Goal: Task Accomplishment & Management: Manage account settings

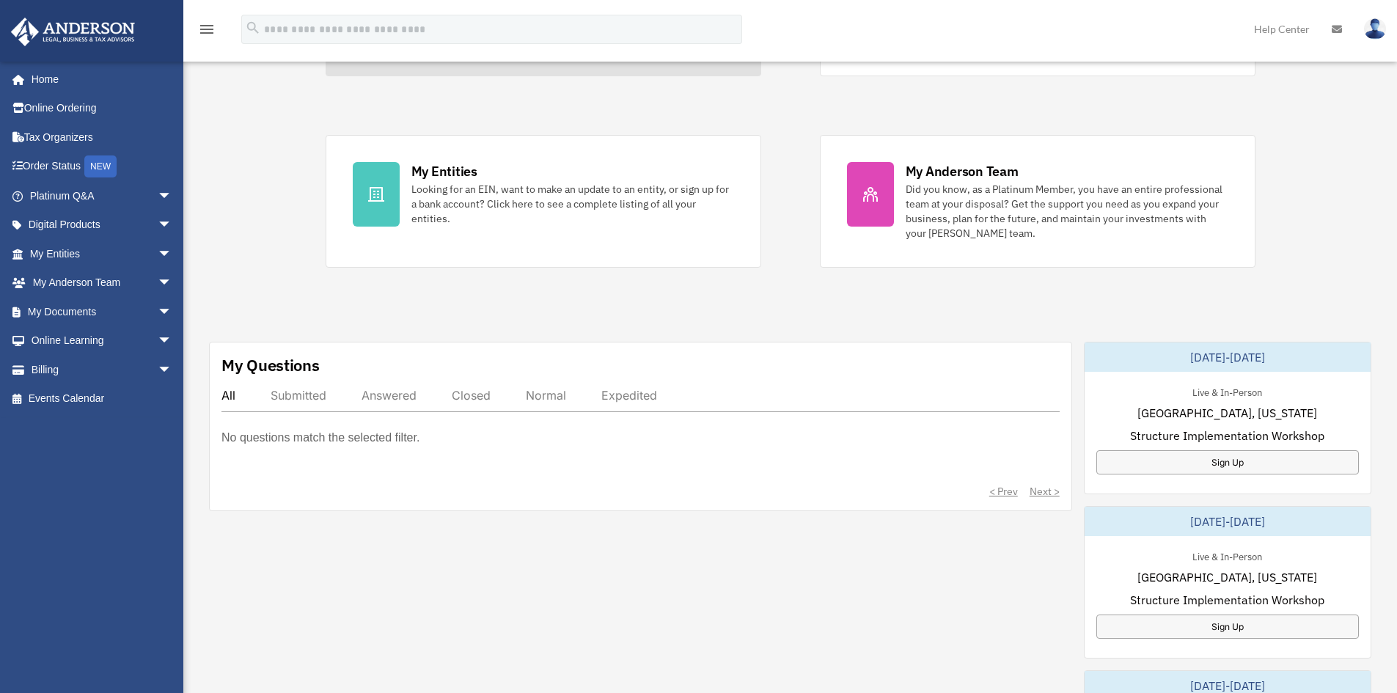
scroll to position [293, 0]
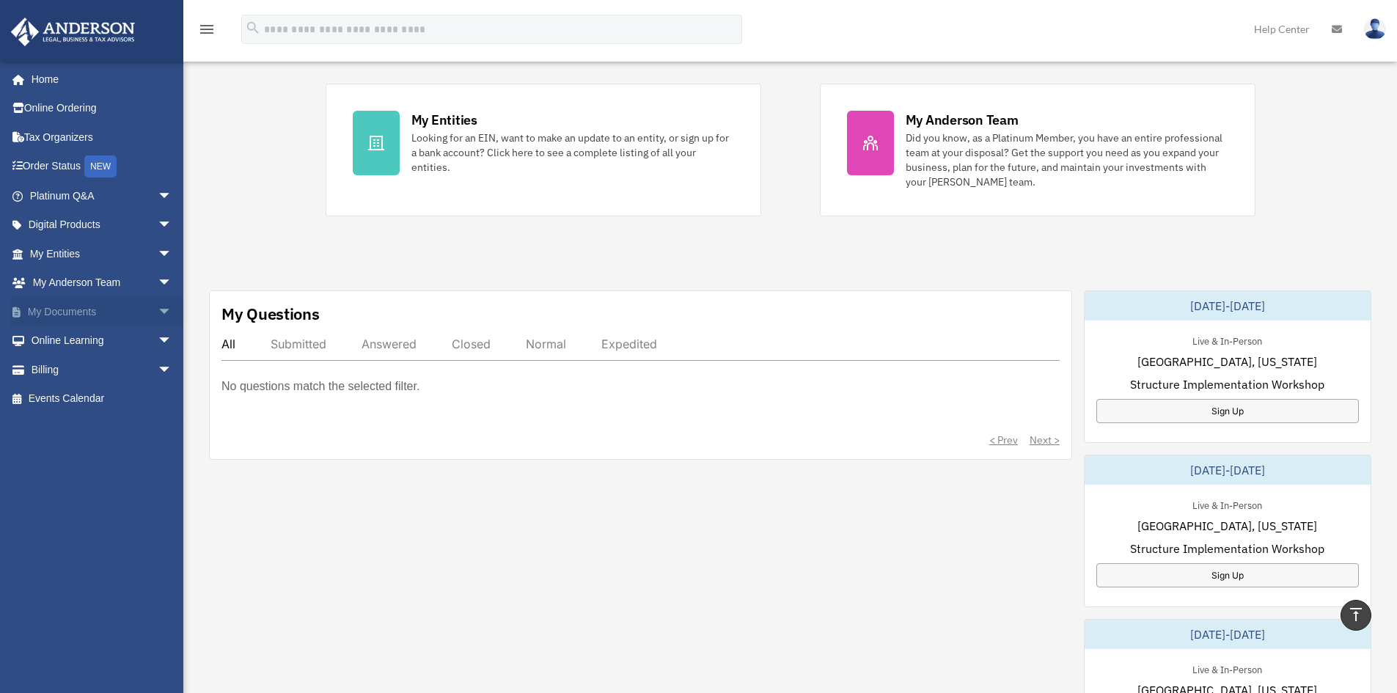
click at [139, 314] on link "My Documents arrow_drop_down" at bounding box center [102, 311] width 184 height 29
click at [158, 317] on span "arrow_drop_down" at bounding box center [172, 312] width 29 height 30
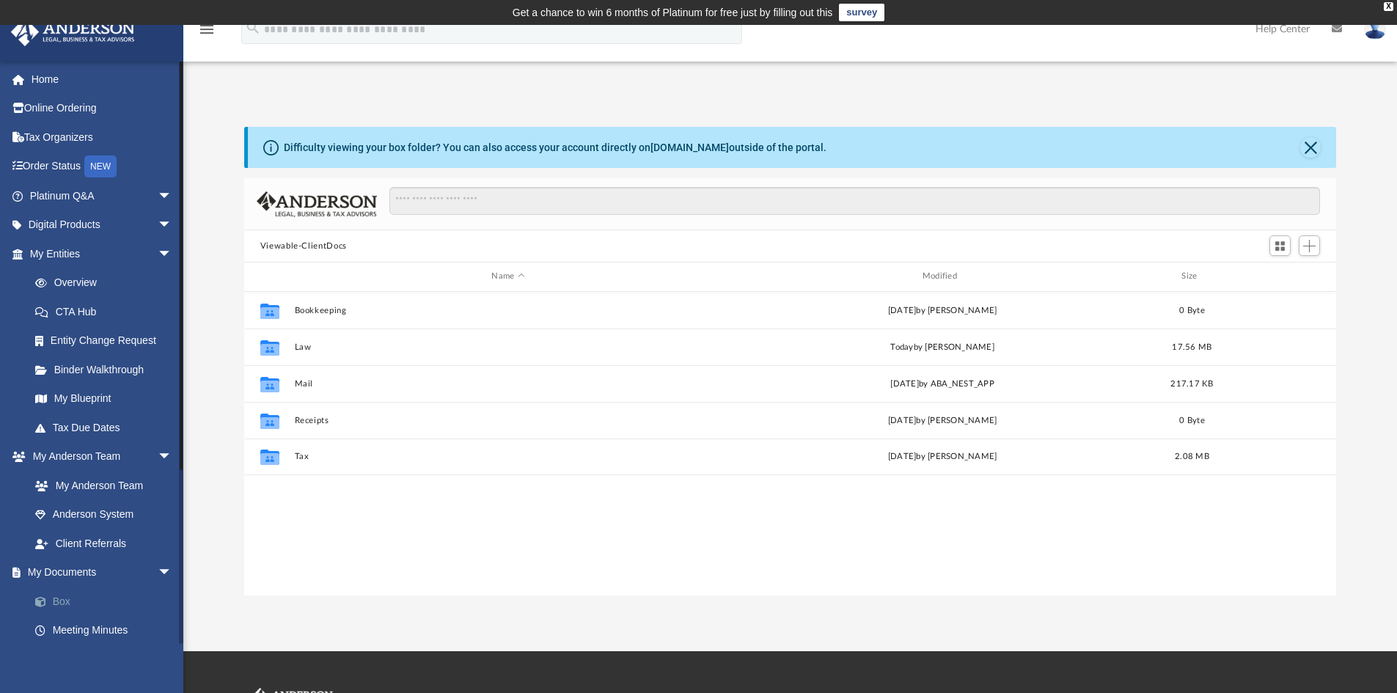
scroll to position [323, 1081]
click at [47, 594] on link "Box" at bounding box center [108, 601] width 174 height 29
click at [54, 591] on link "Box" at bounding box center [108, 601] width 174 height 29
click at [62, 597] on link "Box" at bounding box center [108, 601] width 174 height 29
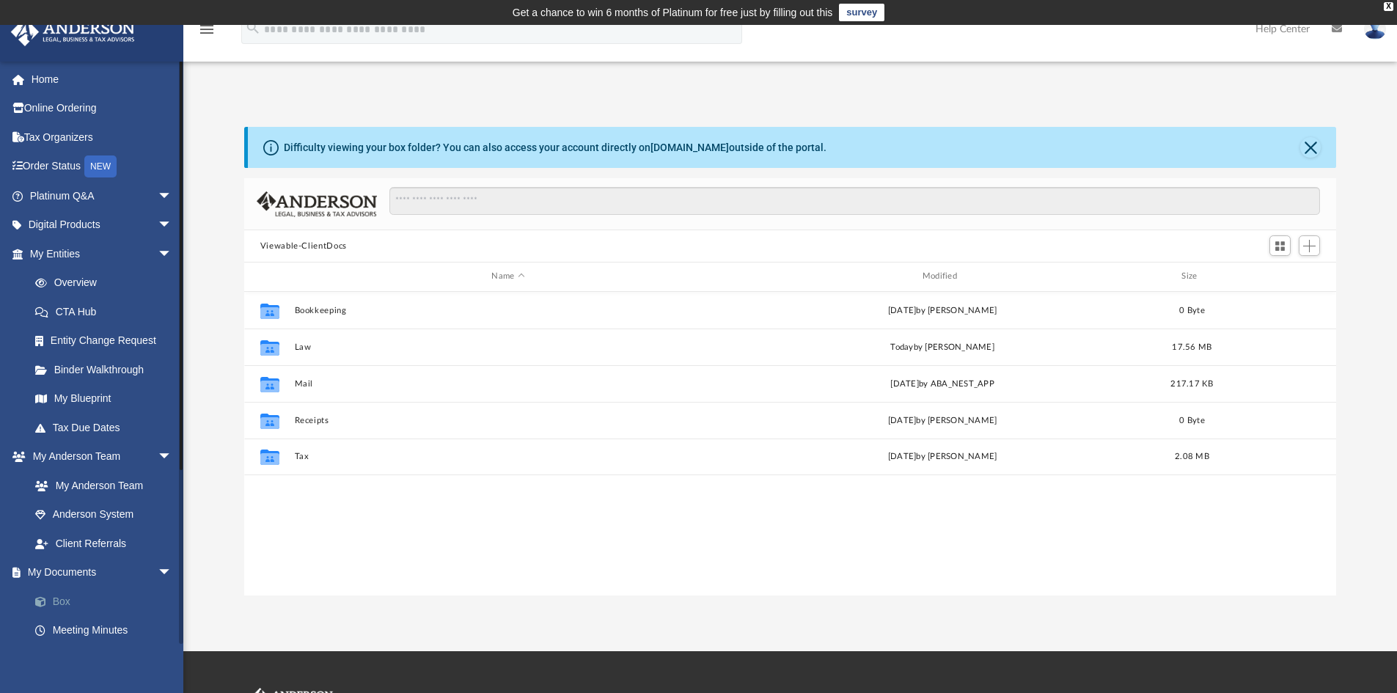
click at [62, 597] on link "Box" at bounding box center [108, 601] width 174 height 29
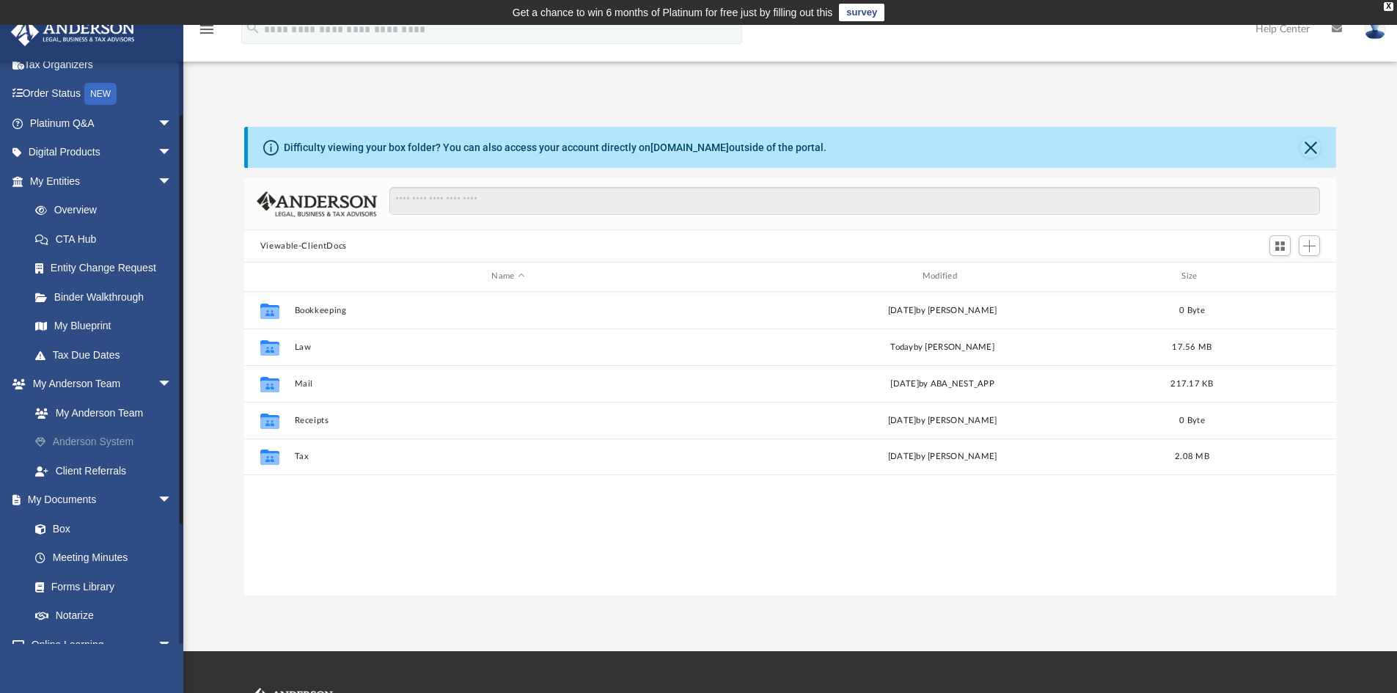
scroll to position [73, 0]
click at [46, 520] on link "Box" at bounding box center [108, 527] width 174 height 29
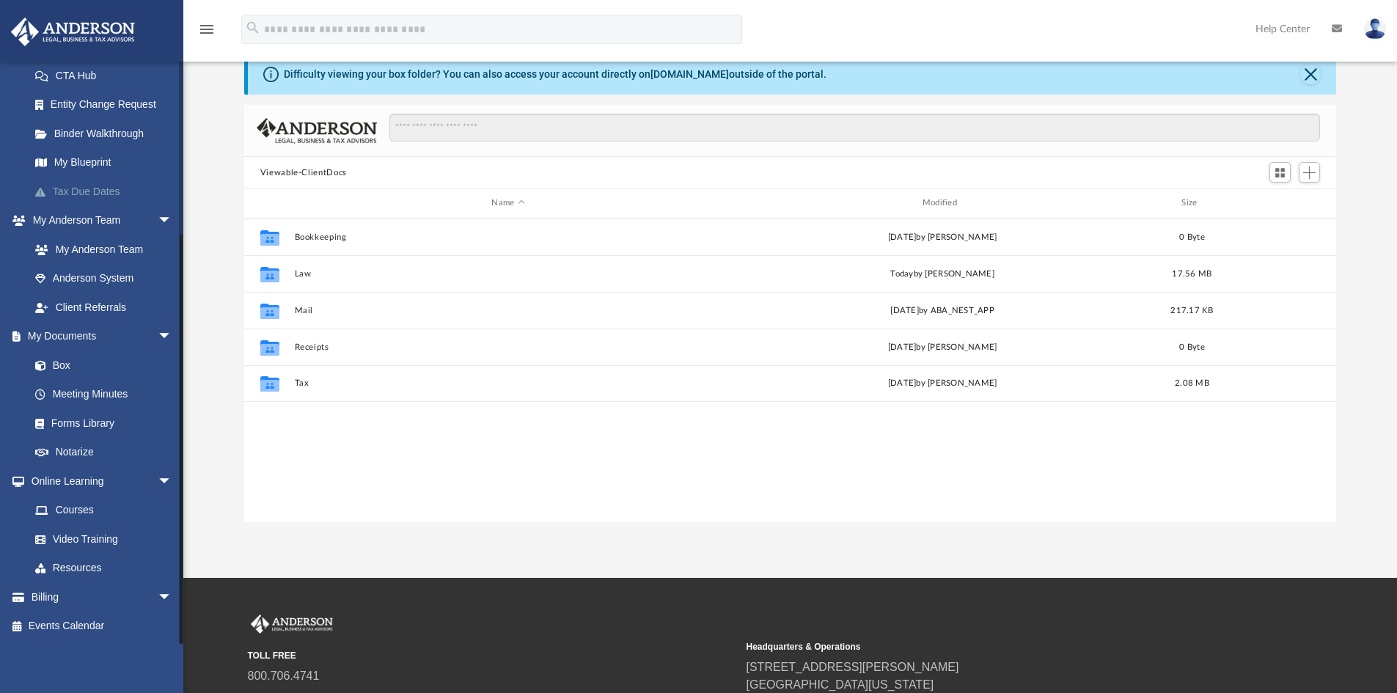
scroll to position [89, 0]
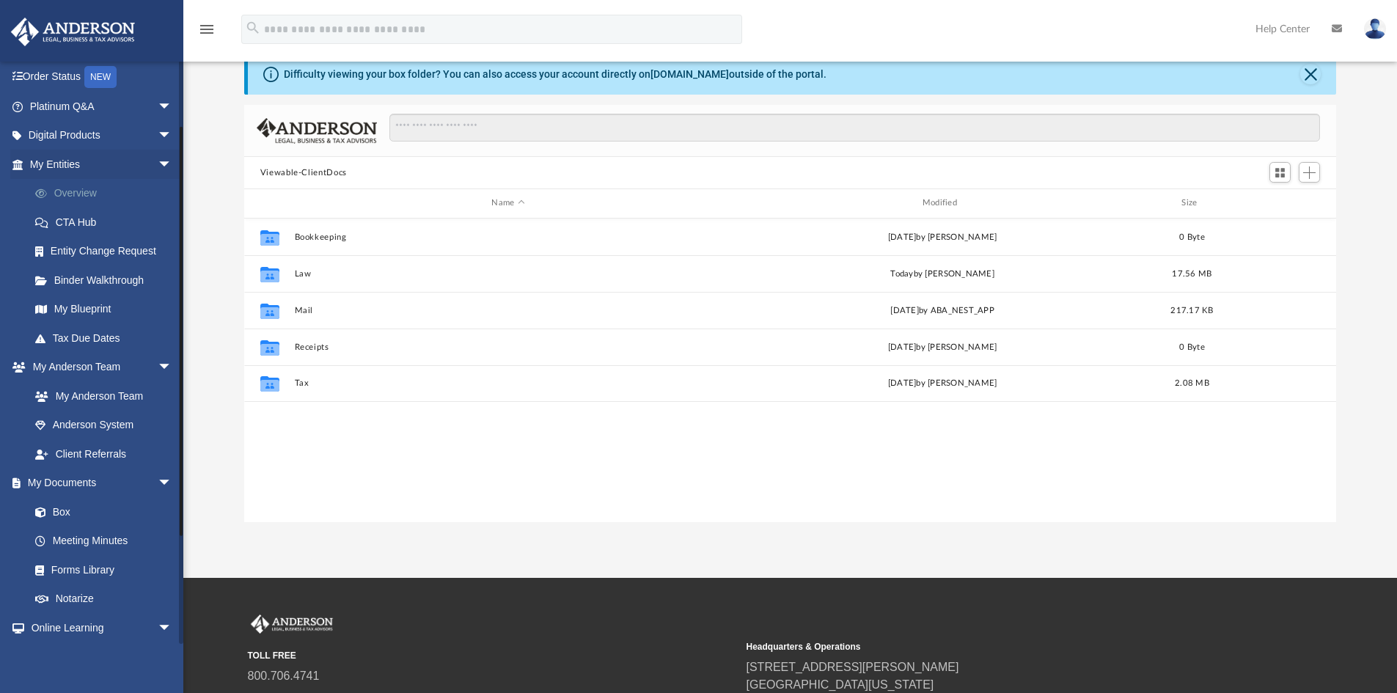
click at [84, 192] on link "Overview" at bounding box center [108, 193] width 174 height 29
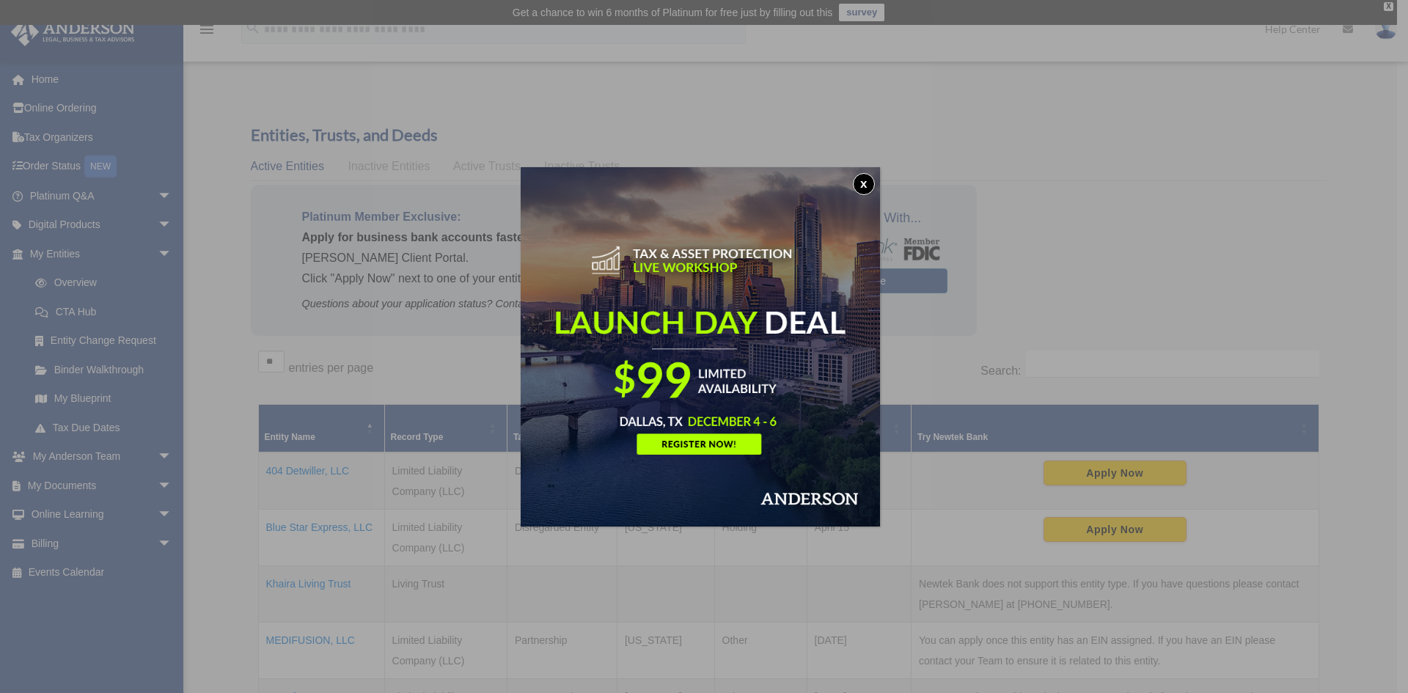
click at [870, 187] on button "x" at bounding box center [864, 184] width 22 height 22
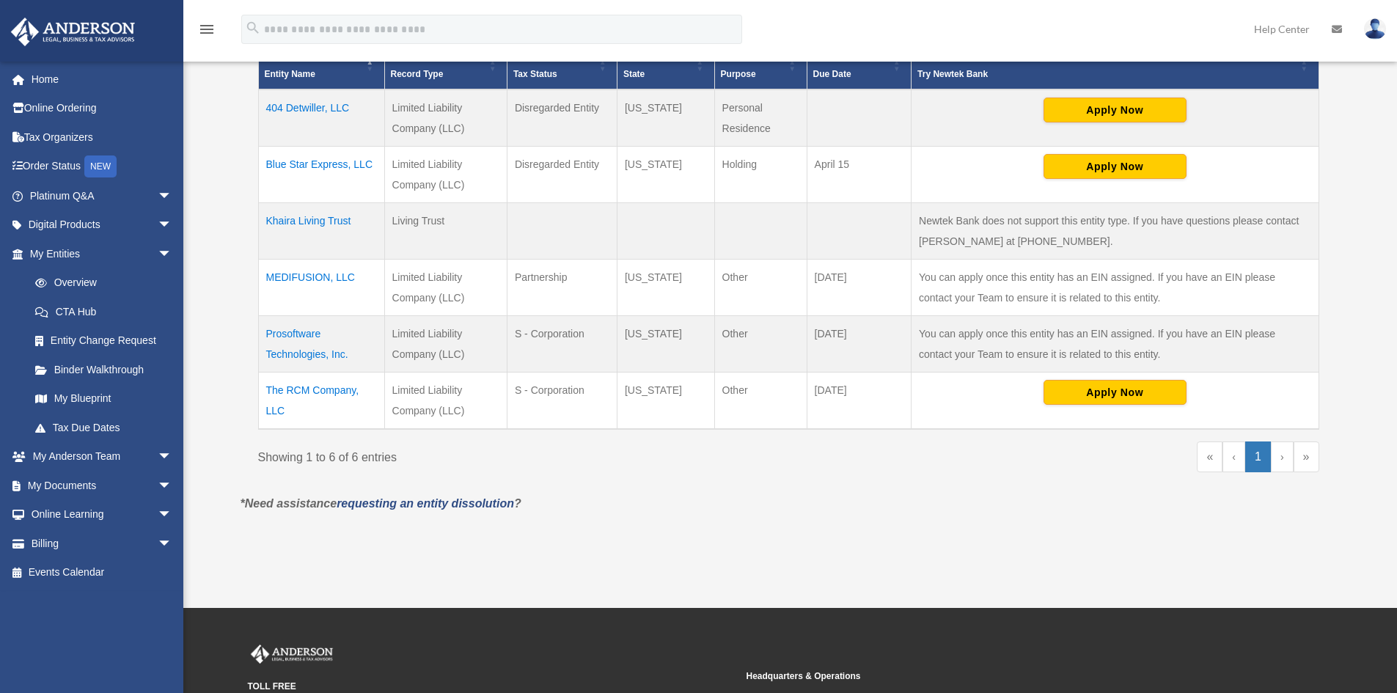
scroll to position [367, 0]
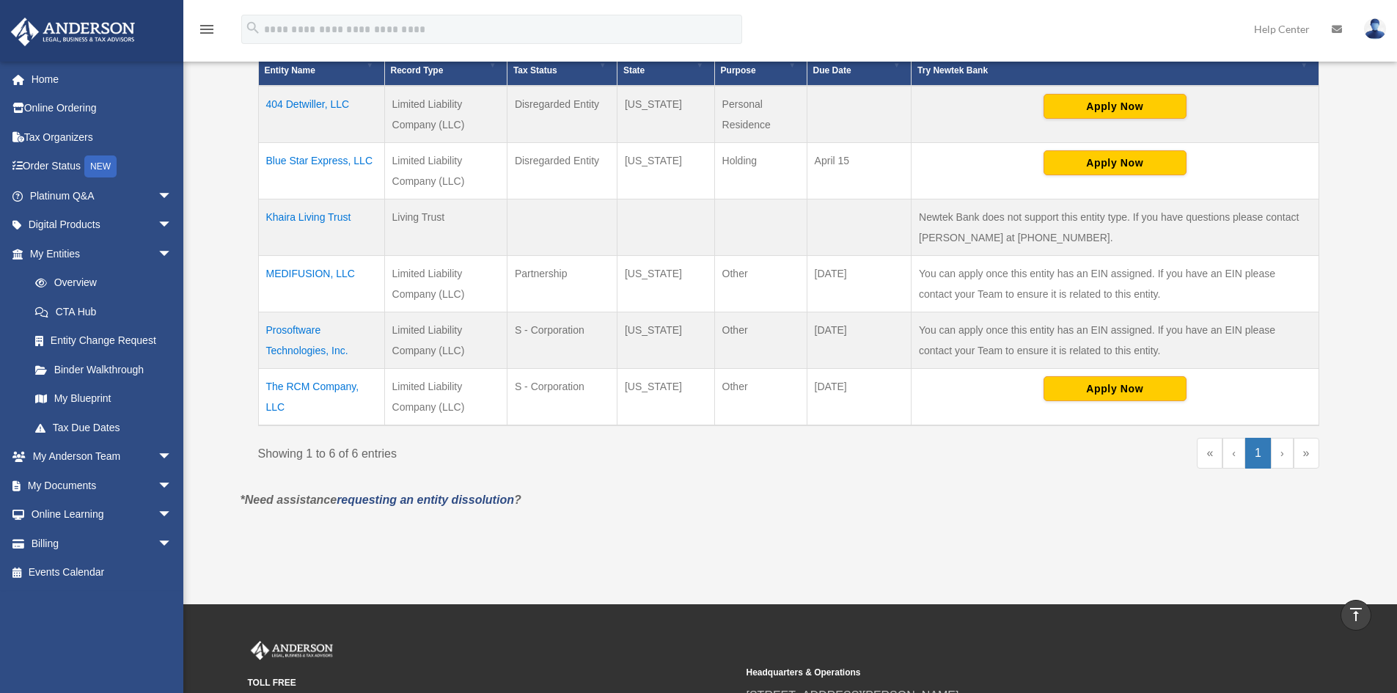
click at [337, 389] on td "The RCM Company, LLC" at bounding box center [321, 397] width 126 height 57
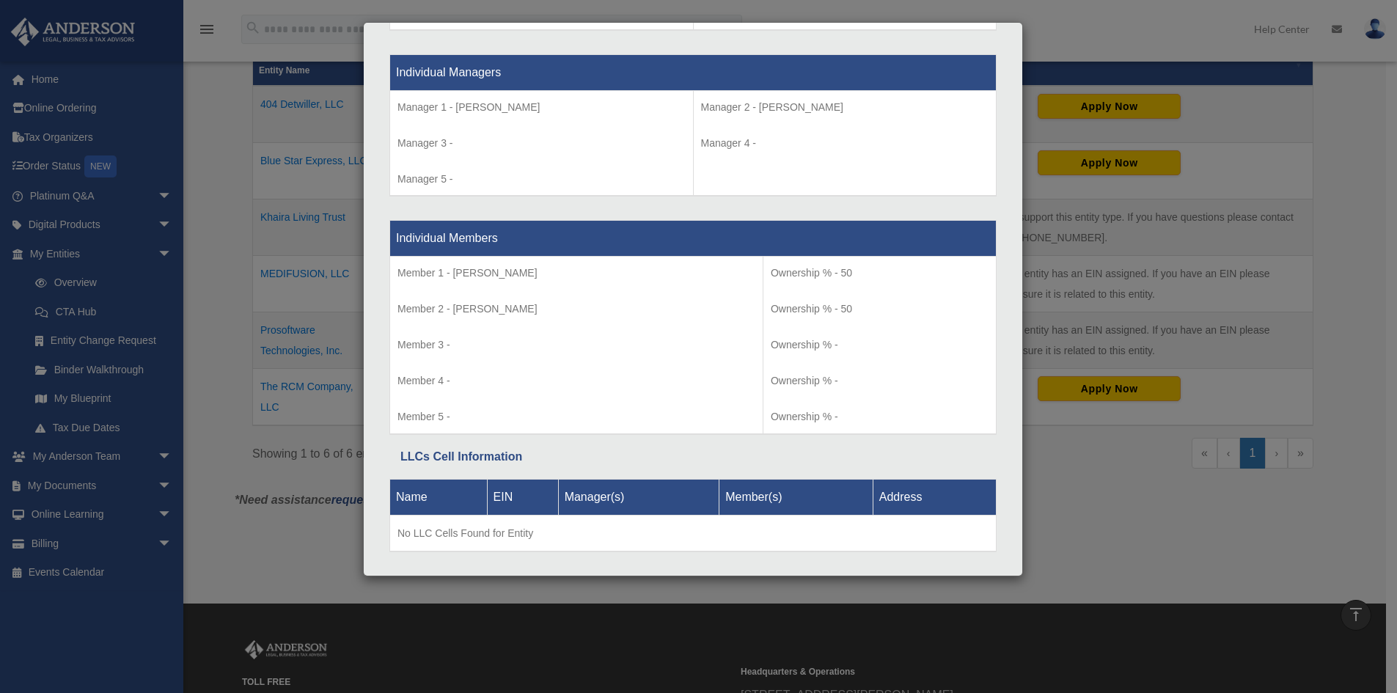
scroll to position [1380, 0]
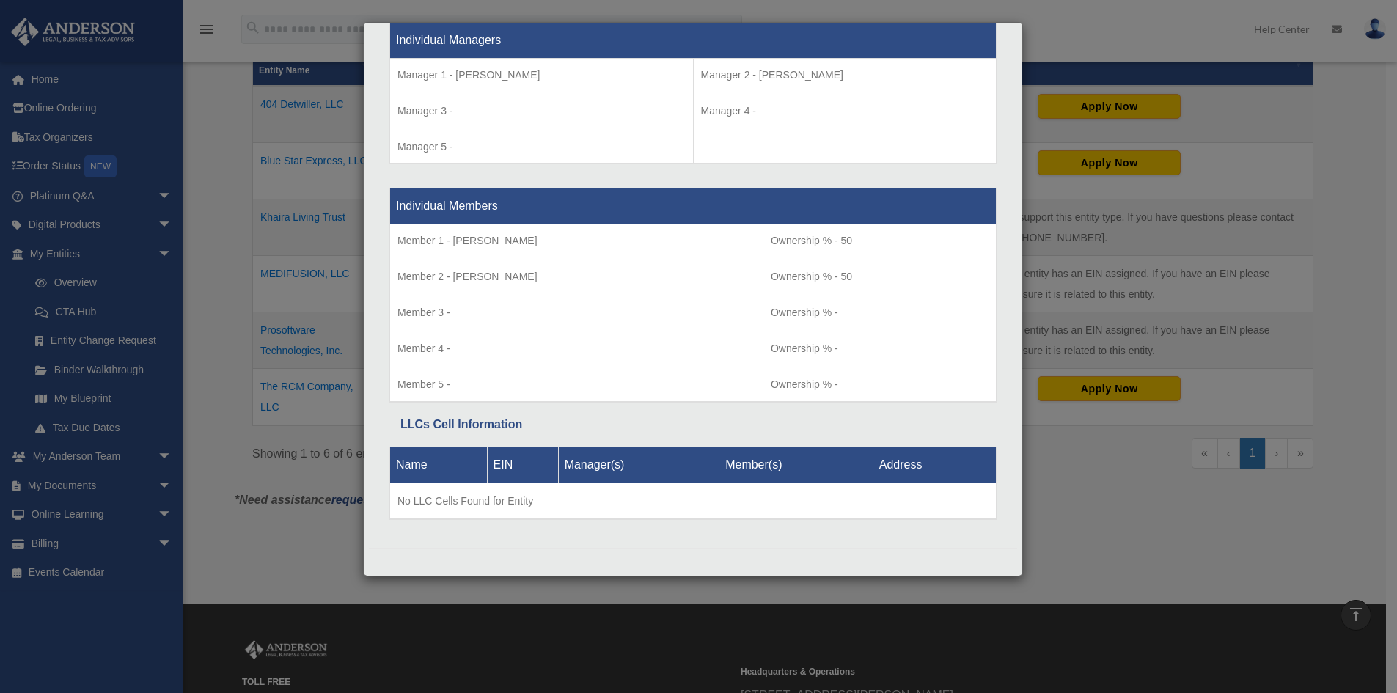
click at [1088, 486] on div "Details × Articles Sent Organizational Date" at bounding box center [698, 346] width 1397 height 693
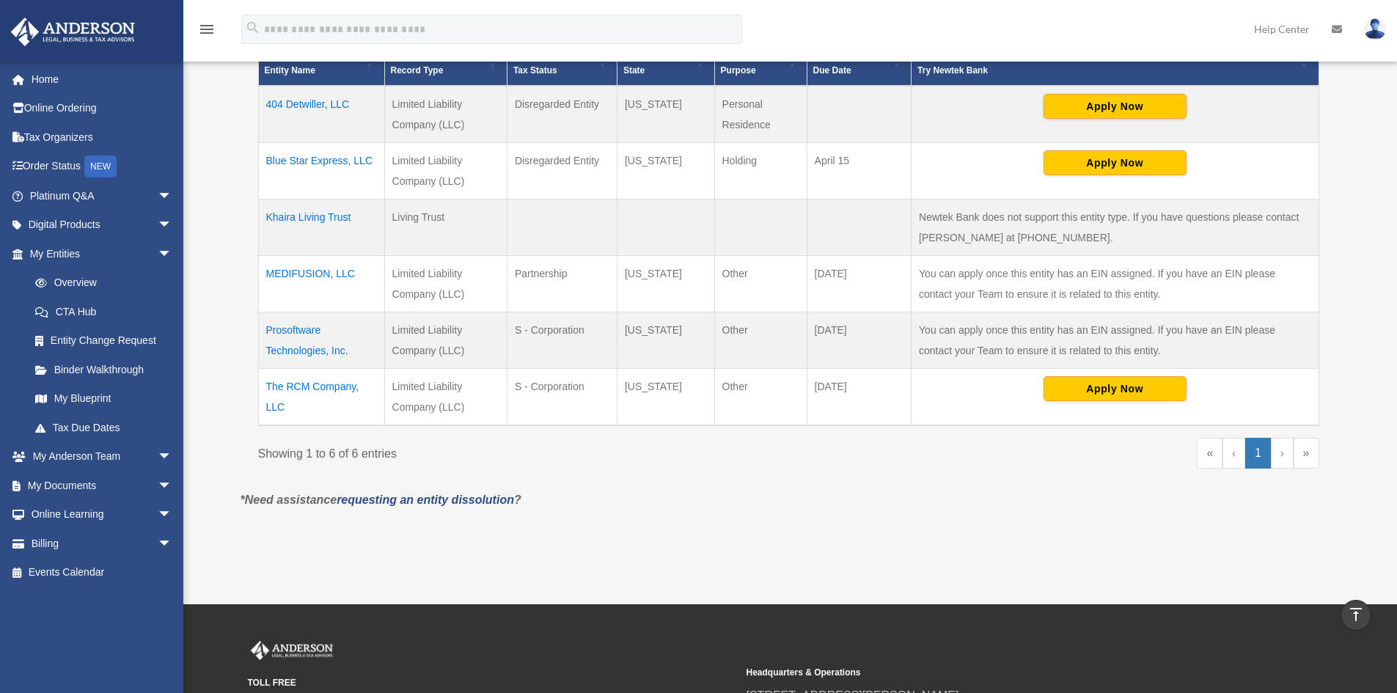
click at [283, 386] on td "The RCM Company, LLC" at bounding box center [321, 397] width 126 height 57
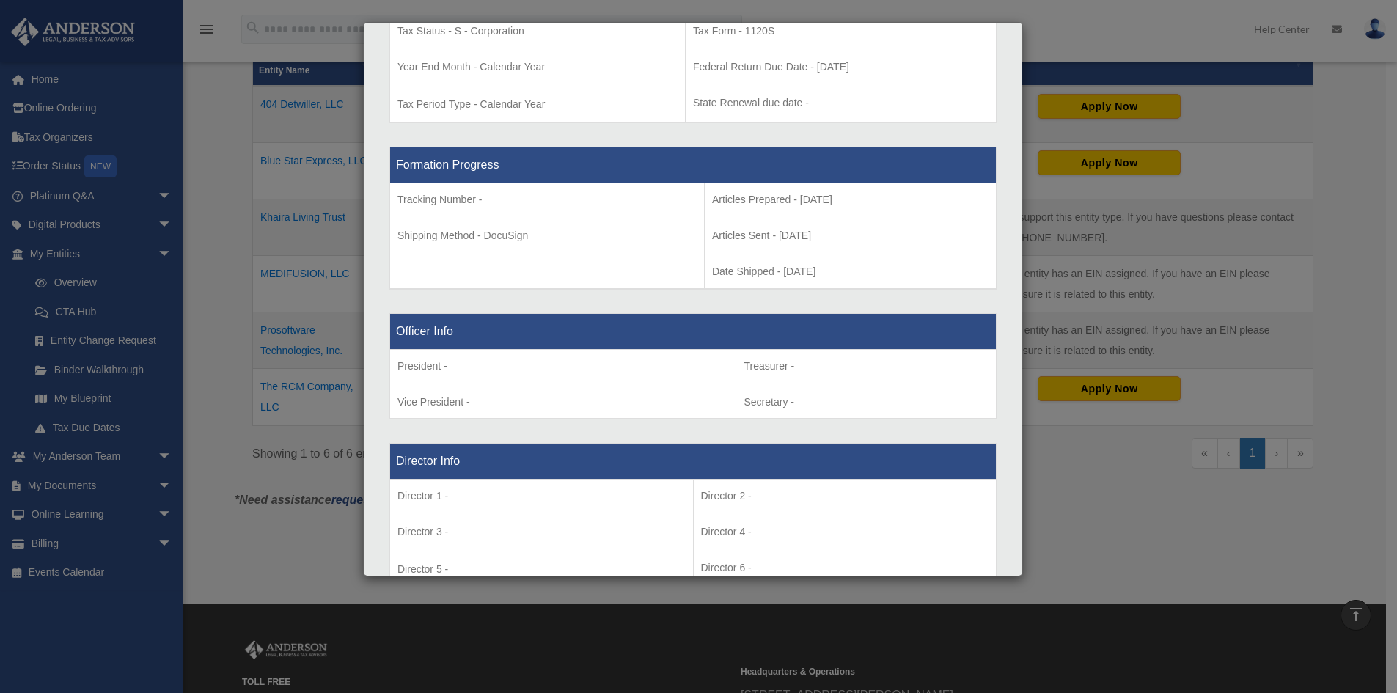
scroll to position [1100, 0]
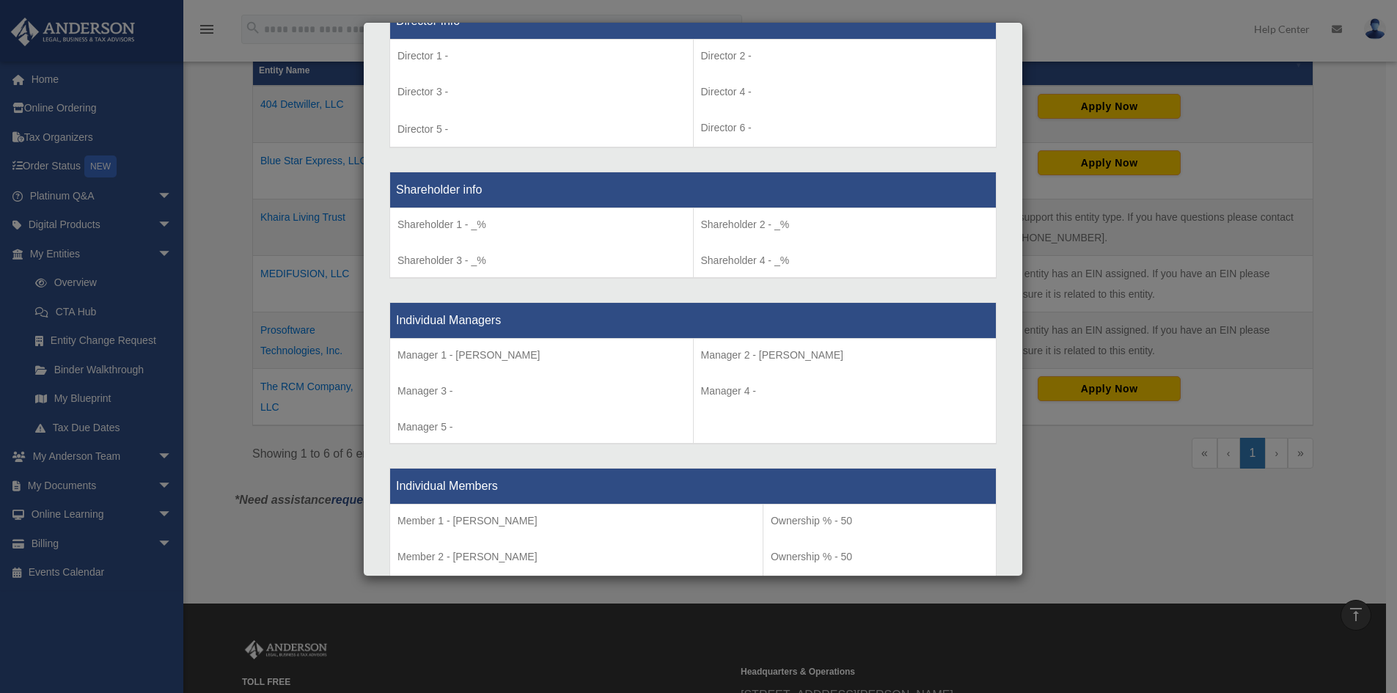
click at [1204, 586] on div "Details × Articles Sent Organizational Date" at bounding box center [698, 346] width 1397 height 693
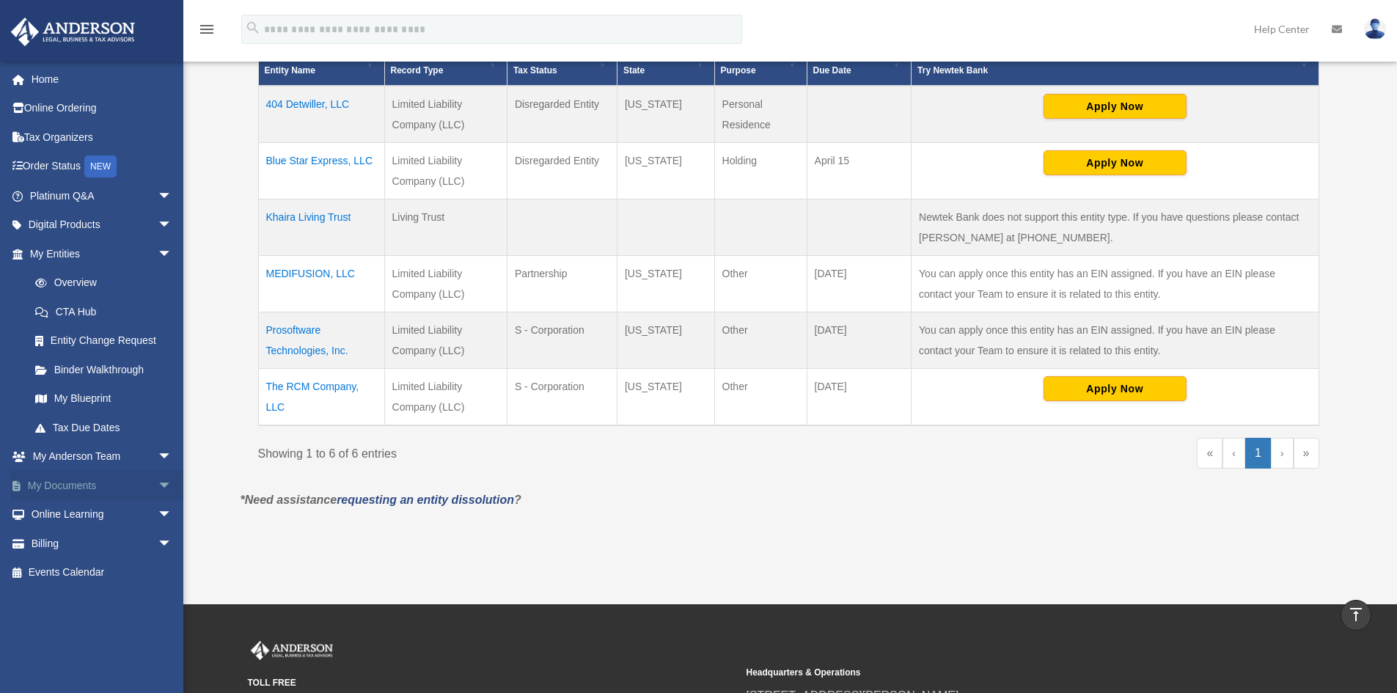
click at [158, 477] on span "arrow_drop_down" at bounding box center [172, 486] width 29 height 30
click at [61, 507] on link "Box" at bounding box center [108, 514] width 174 height 29
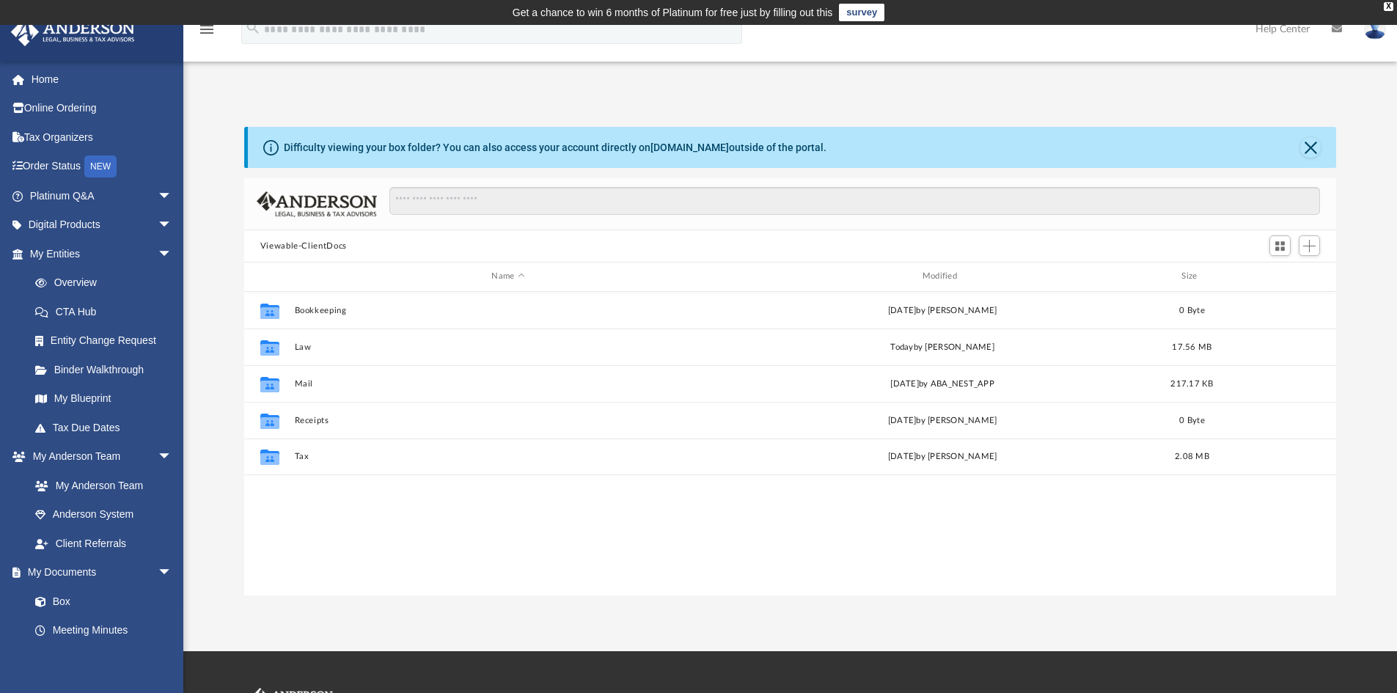
scroll to position [12, 12]
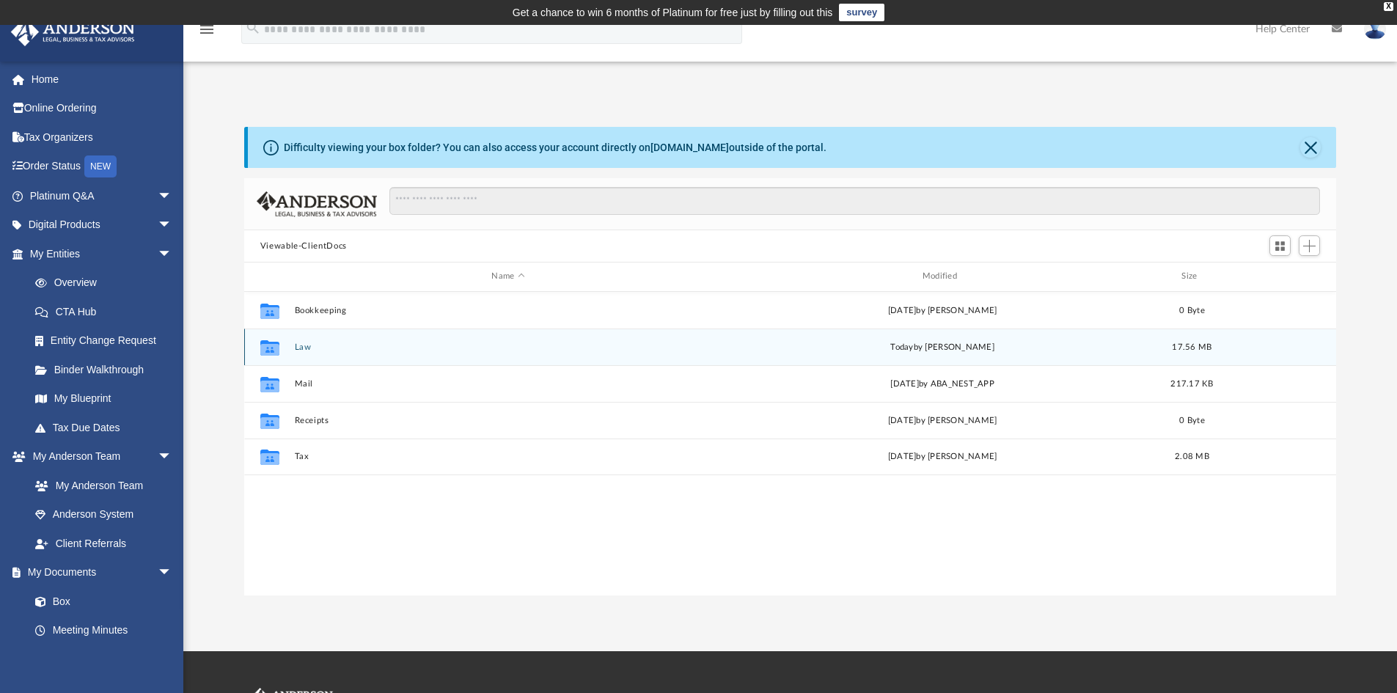
click at [301, 344] on button "Law" at bounding box center [507, 347] width 427 height 10
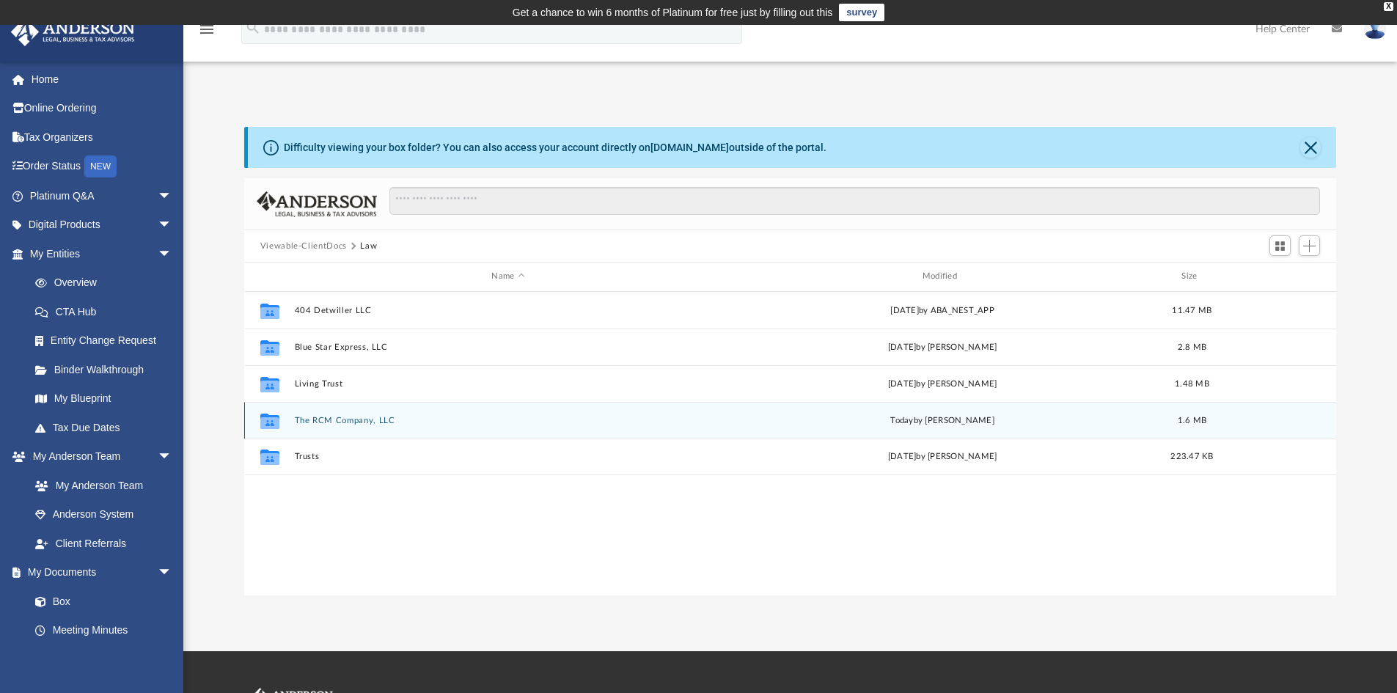
click at [342, 423] on button "The RCM Company, LLC" at bounding box center [507, 421] width 427 height 10
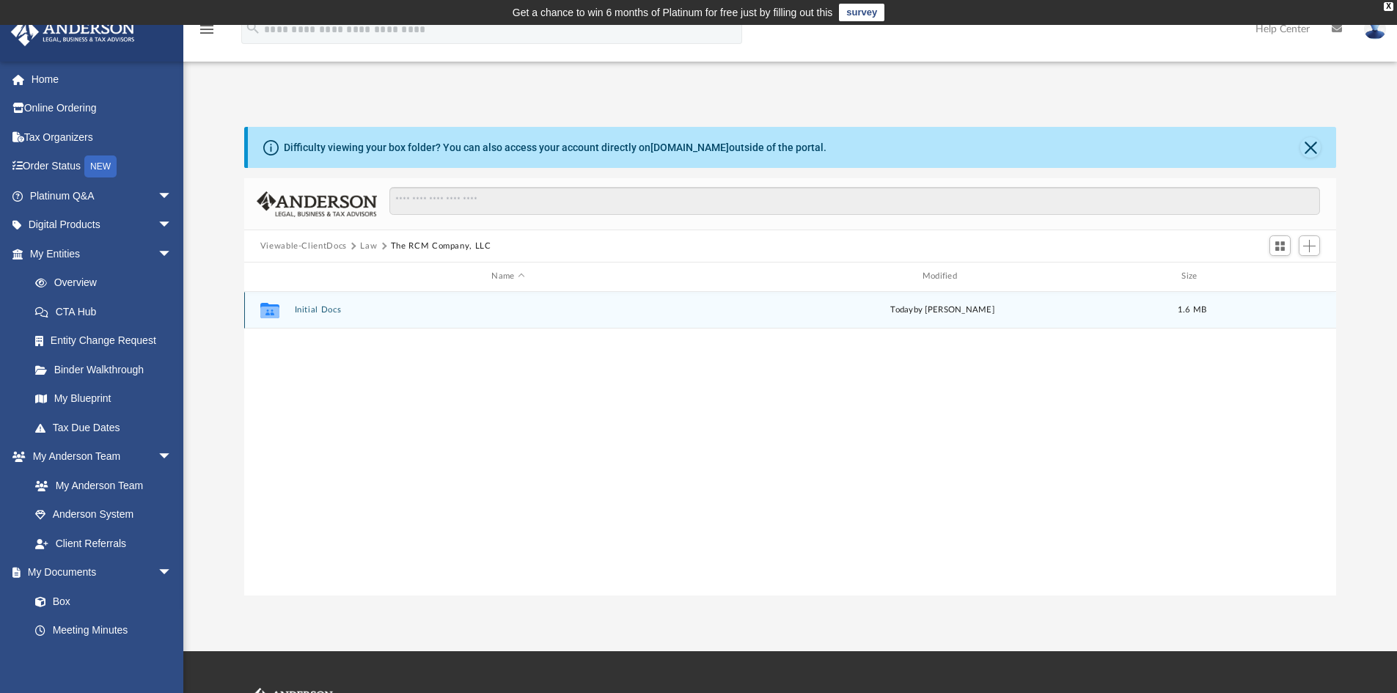
click at [315, 306] on button "Initial Docs" at bounding box center [507, 310] width 427 height 10
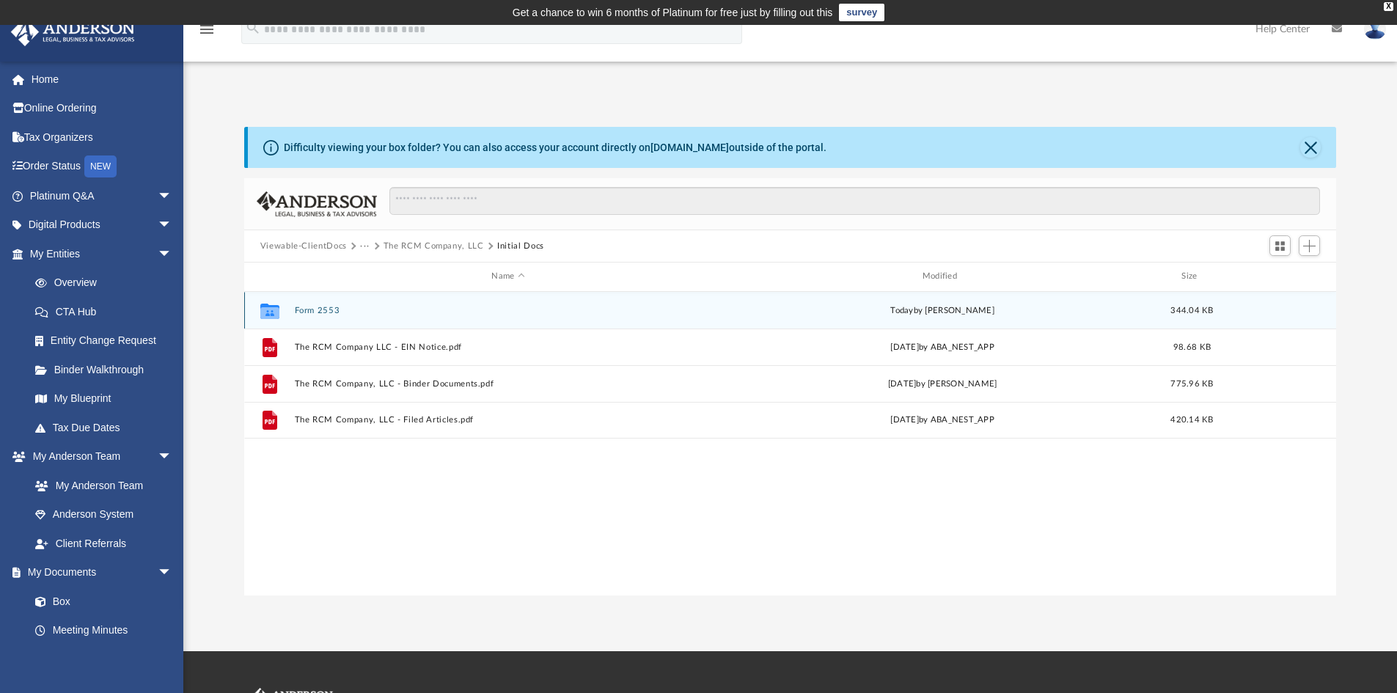
click at [338, 313] on button "Form 2553" at bounding box center [507, 311] width 427 height 10
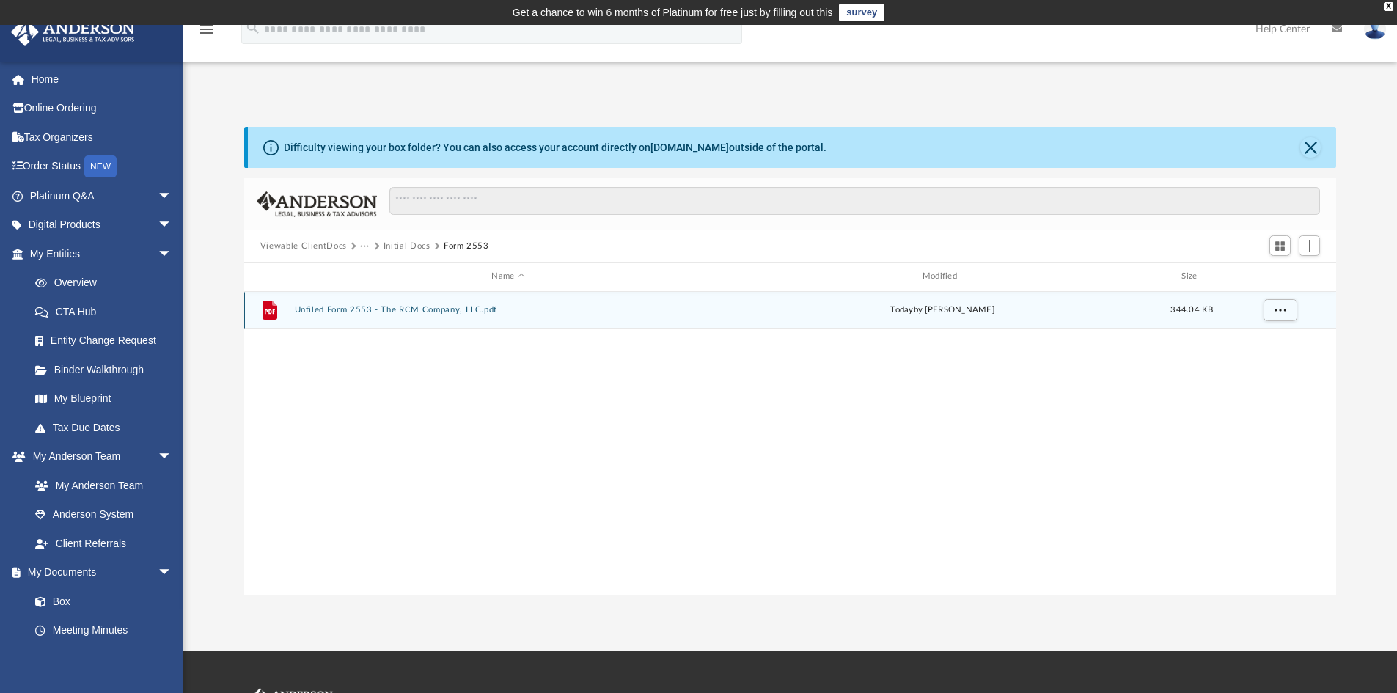
click at [338, 313] on button "Unfiled Form 2553 - The RCM Company, LLC.pdf" at bounding box center [507, 310] width 427 height 10
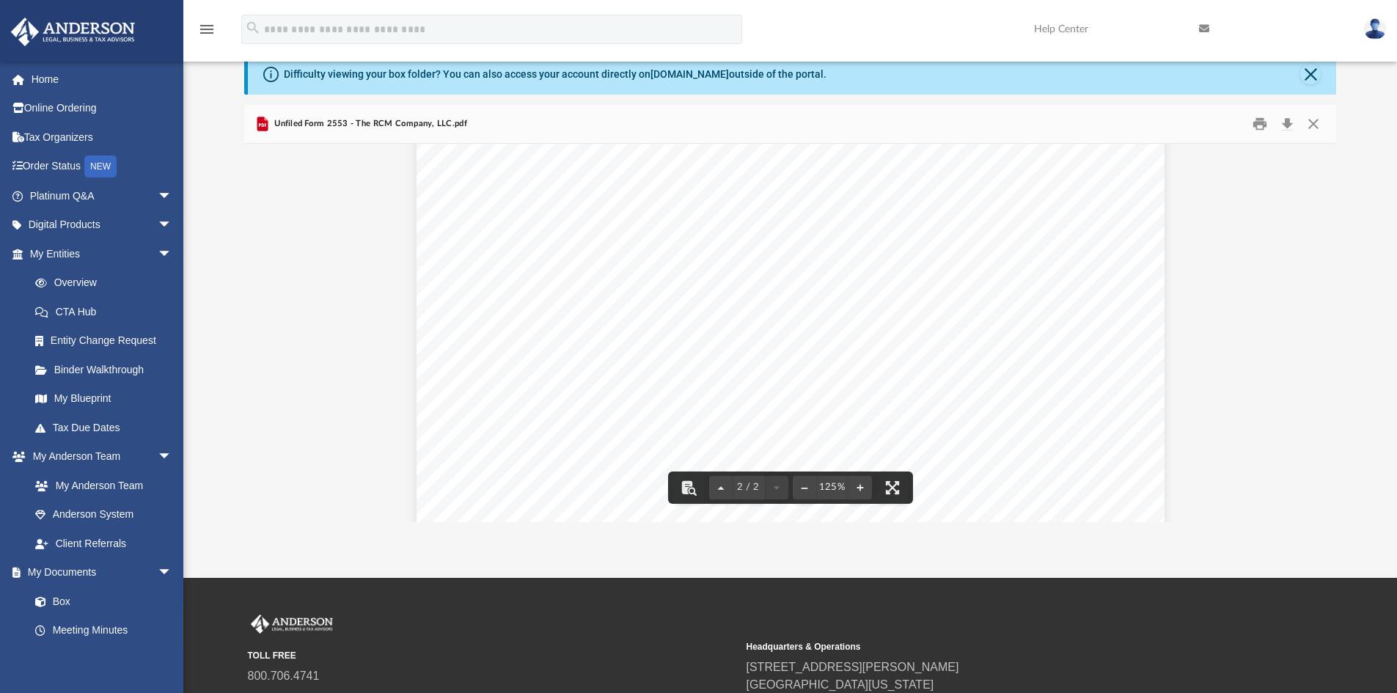
scroll to position [1235, 0]
click at [1293, 121] on button "Download" at bounding box center [1287, 124] width 26 height 23
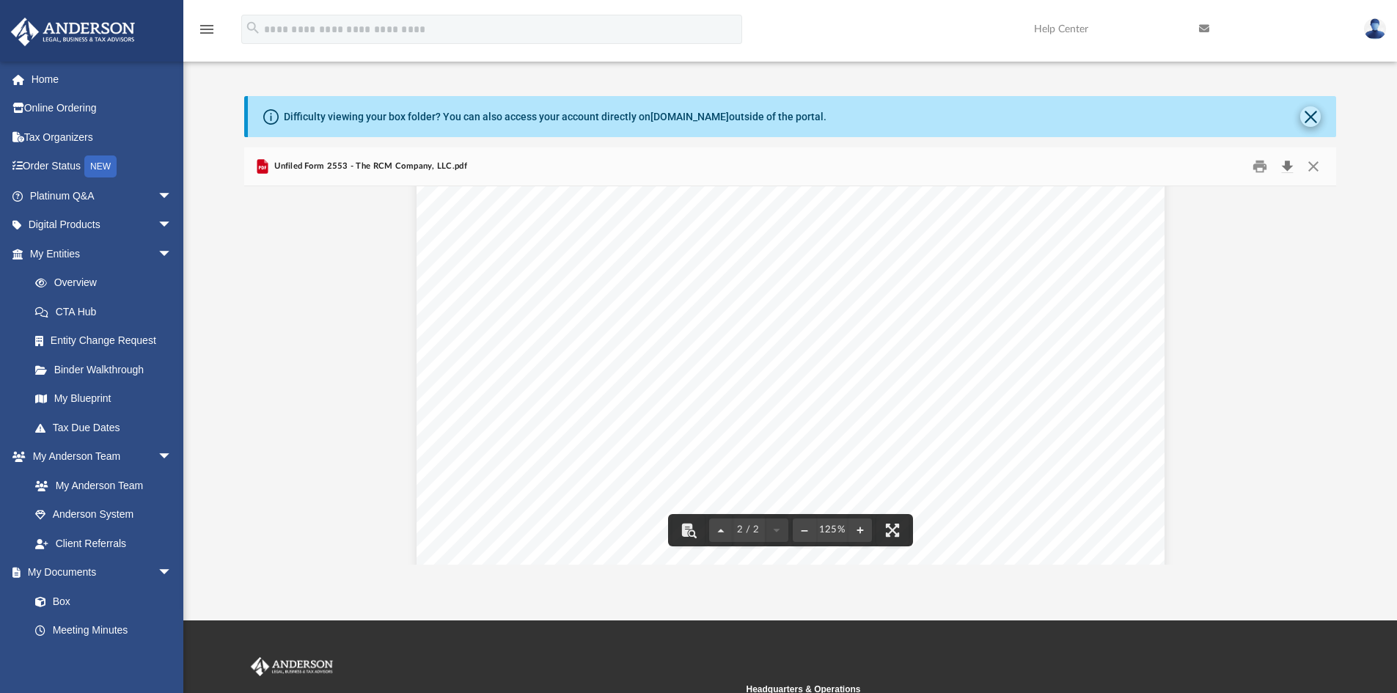
scroll to position [0, 0]
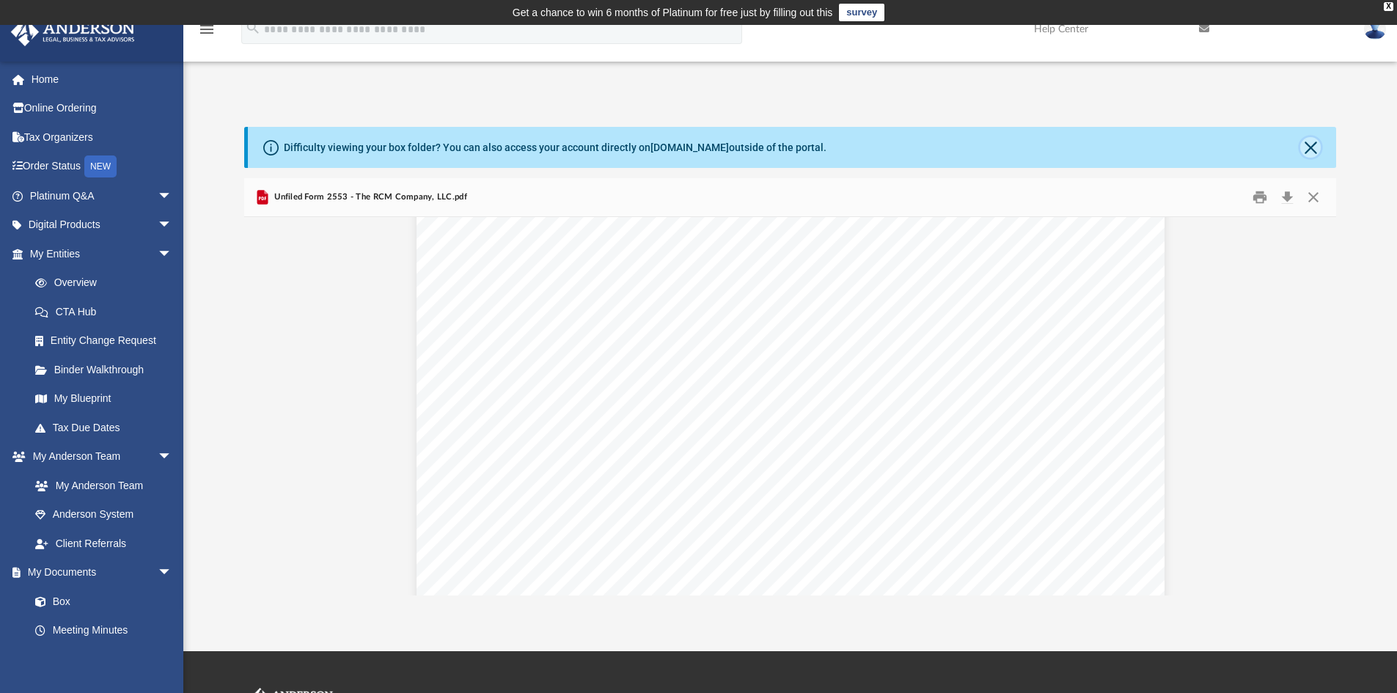
click at [1312, 148] on button "Close" at bounding box center [1310, 147] width 21 height 21
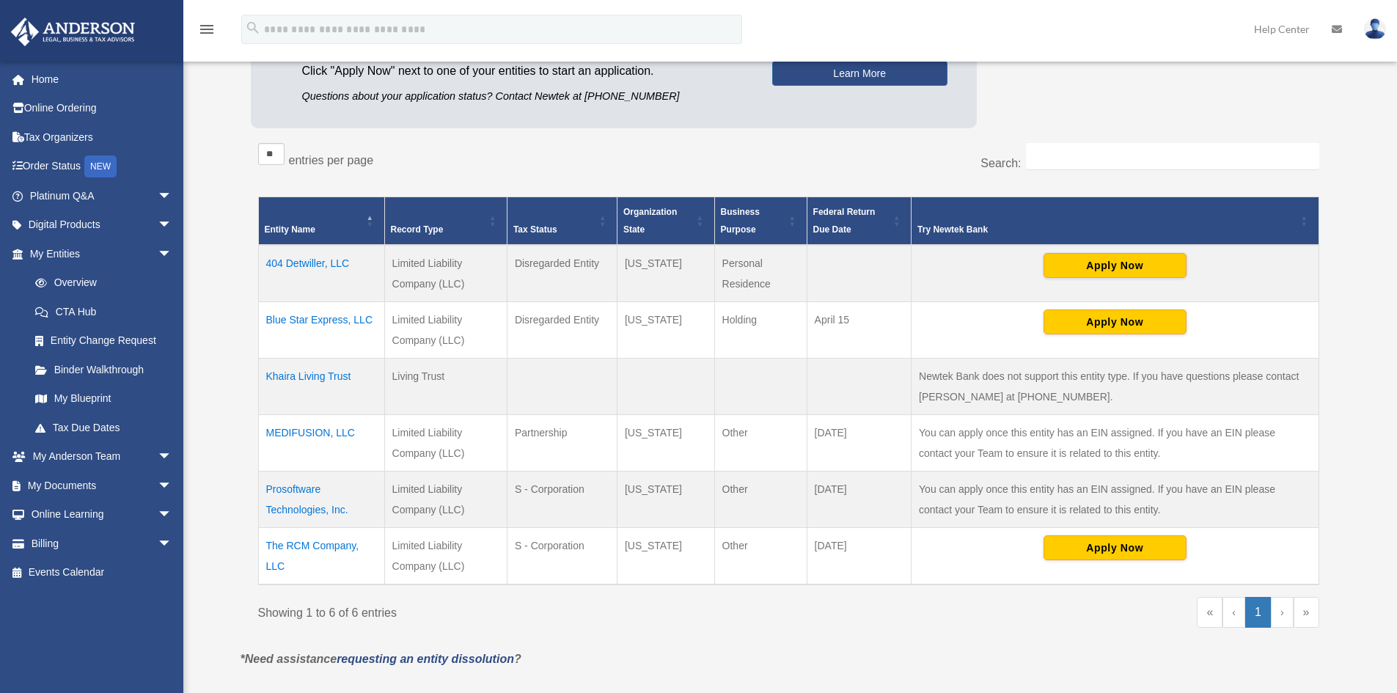
scroll to position [245, 0]
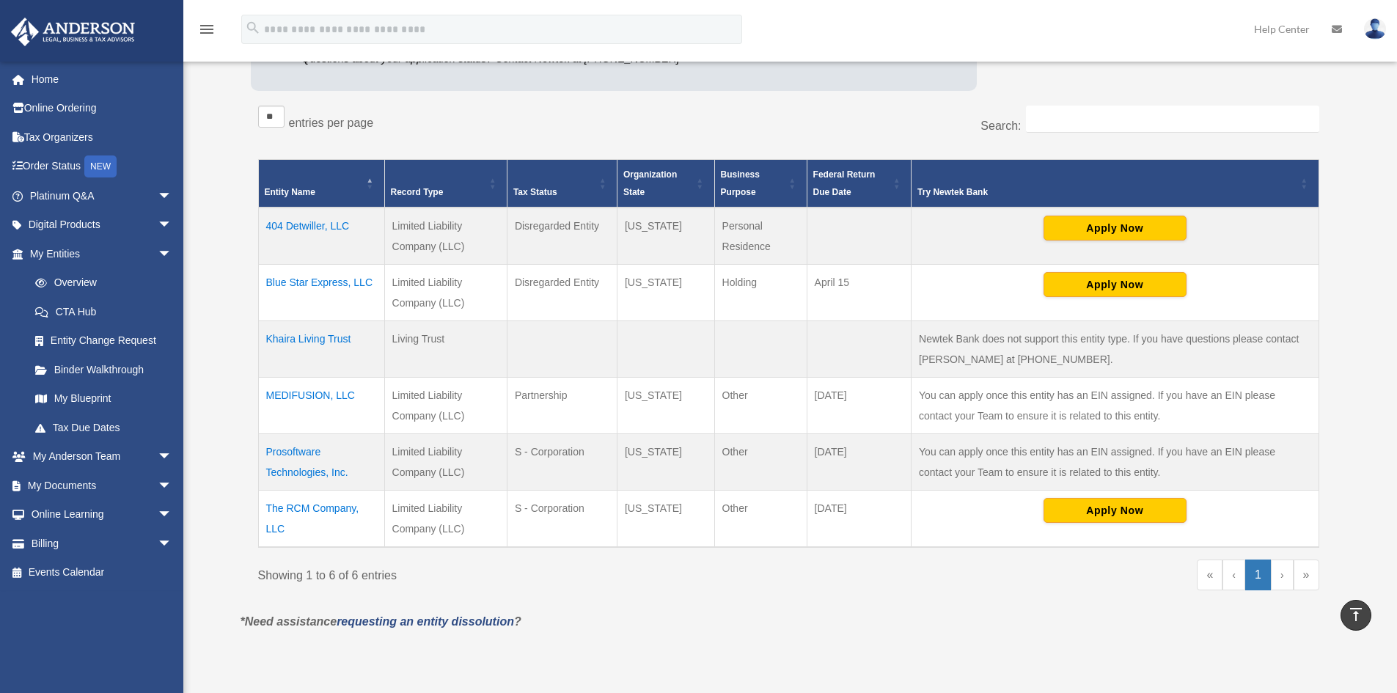
click at [319, 512] on td "The RCM Company, LLC" at bounding box center [321, 519] width 126 height 57
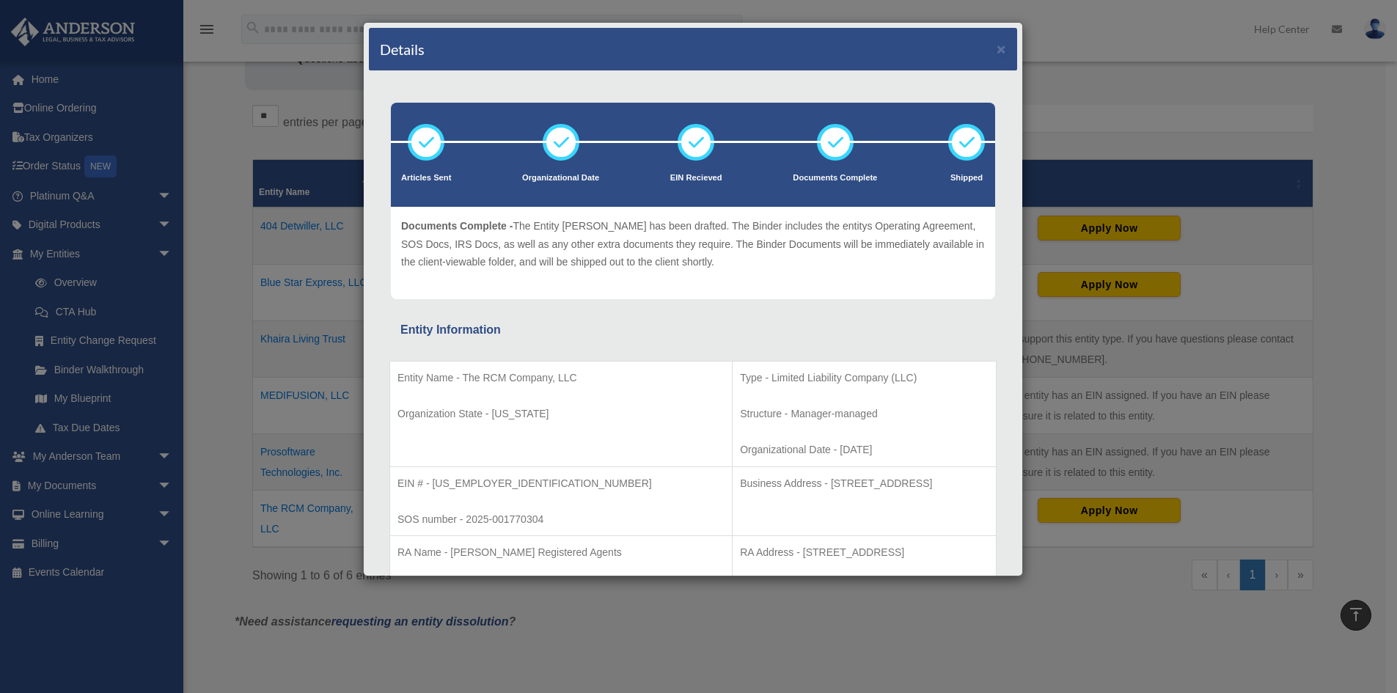
click at [1087, 35] on div "Details × Articles Sent Organizational Date" at bounding box center [698, 346] width 1397 height 693
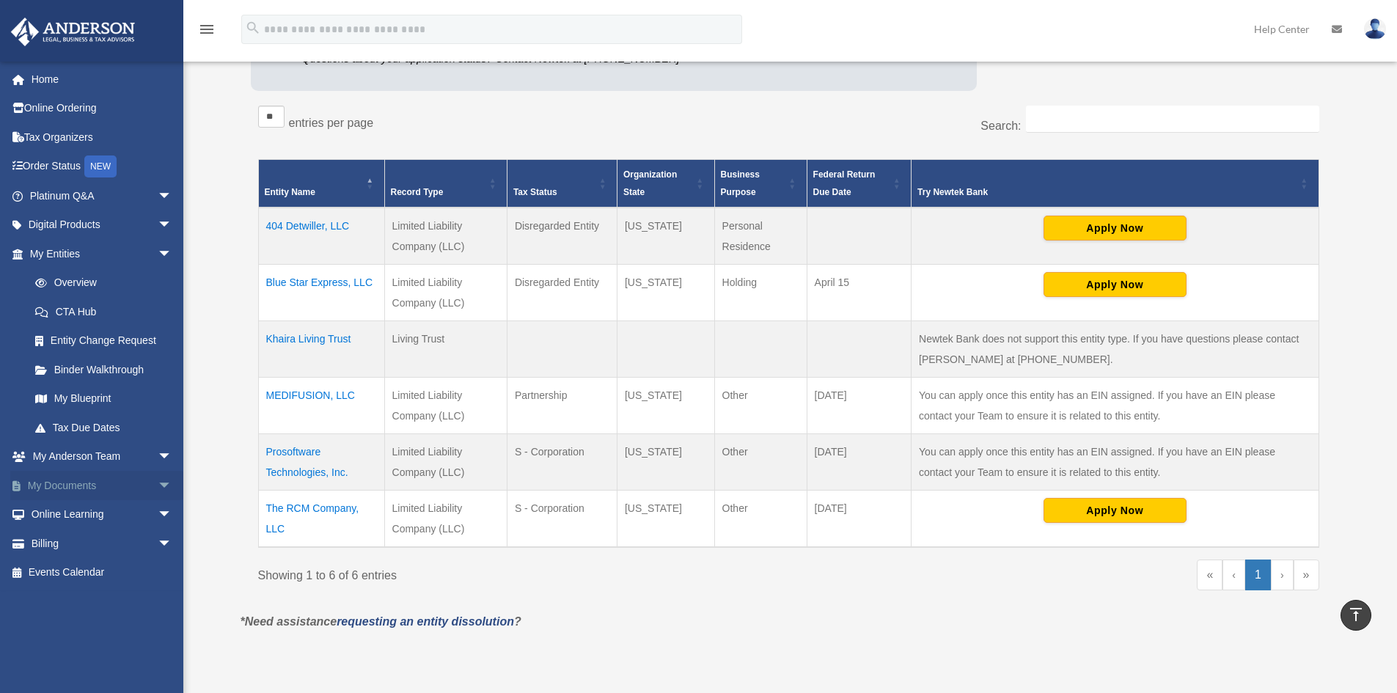
click at [158, 486] on span "arrow_drop_down" at bounding box center [172, 486] width 29 height 30
click at [59, 517] on link "Box" at bounding box center [108, 514] width 174 height 29
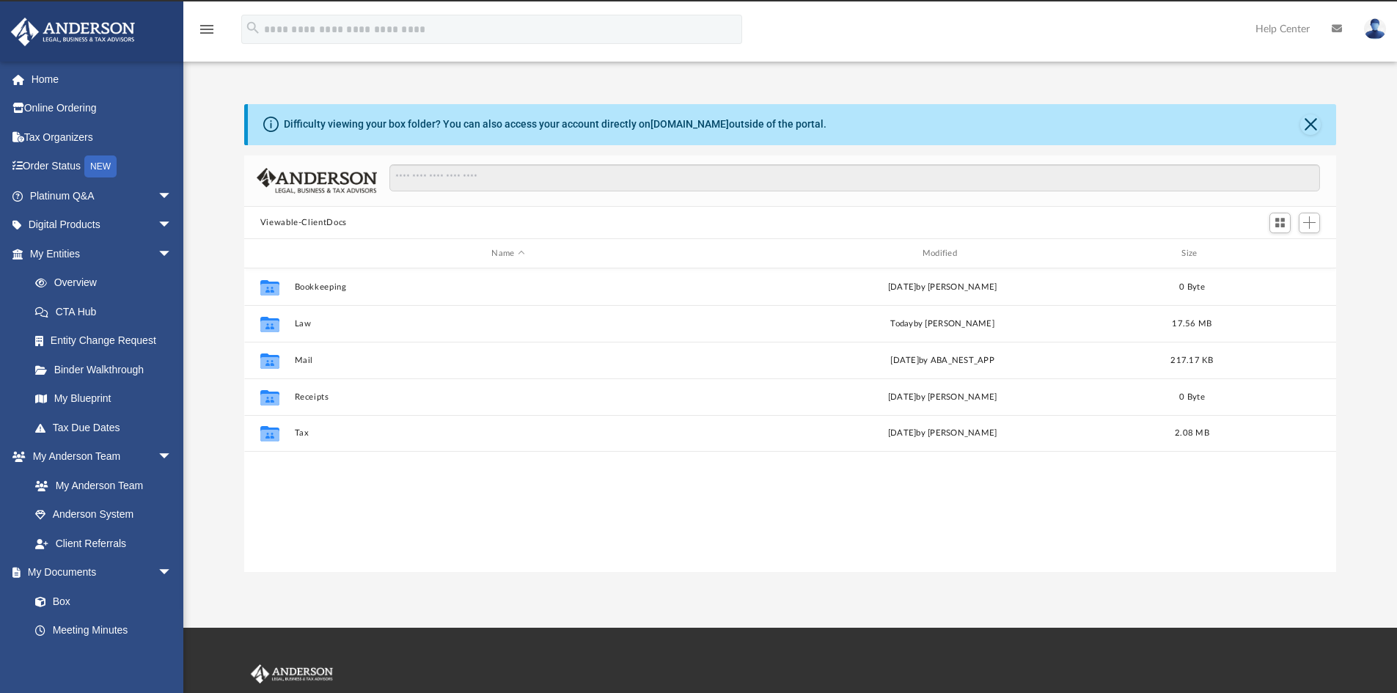
scroll to position [323, 1081]
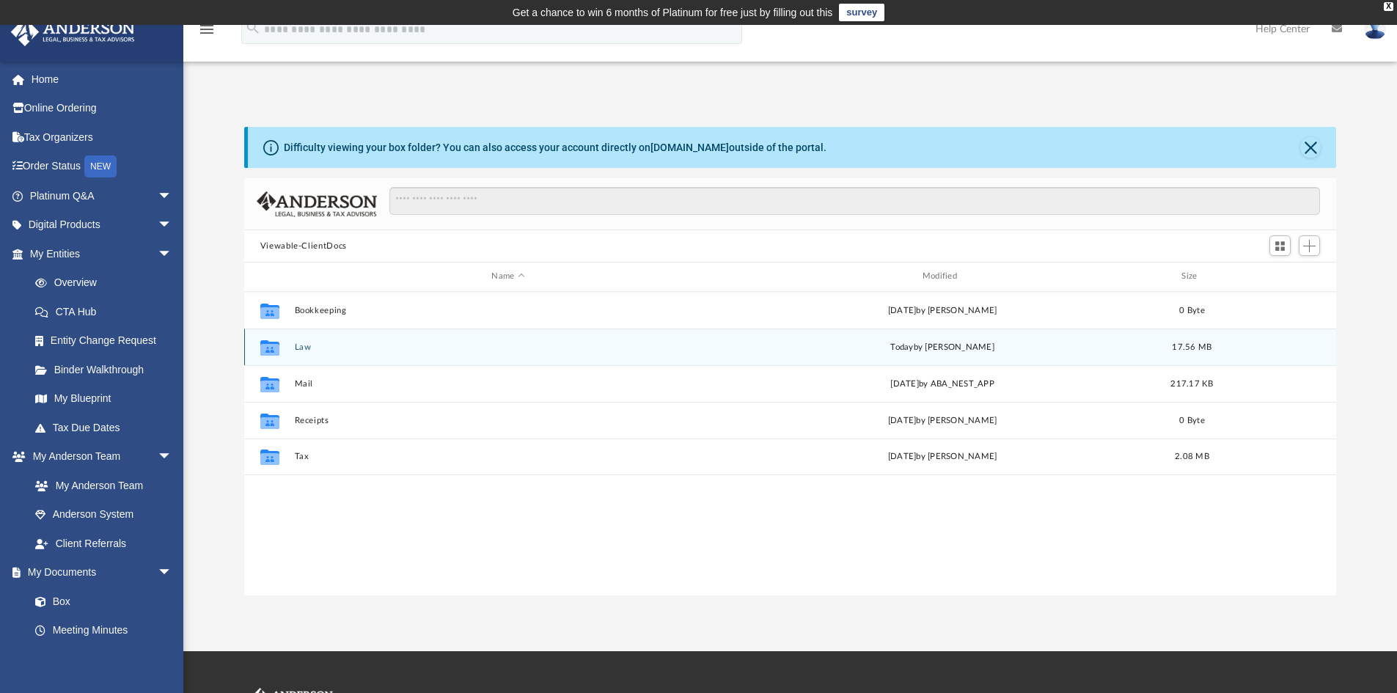
click at [298, 348] on button "Law" at bounding box center [507, 347] width 427 height 10
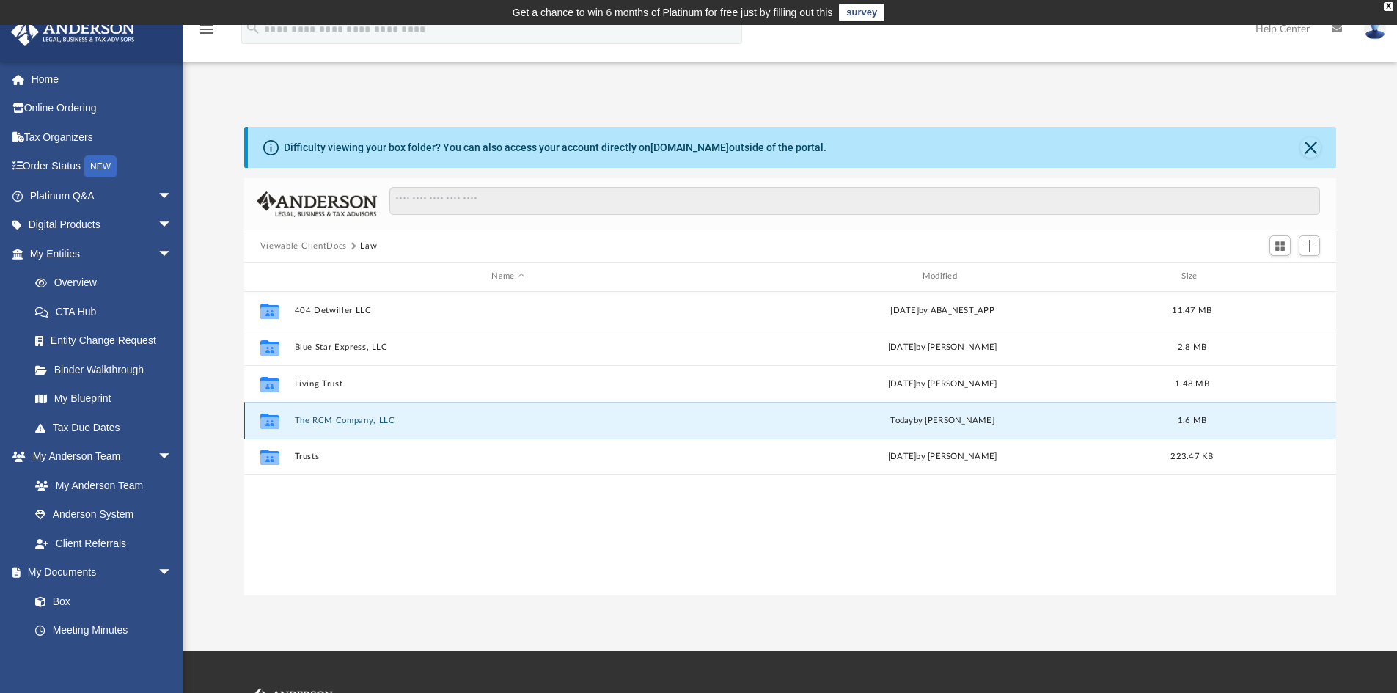
click at [306, 422] on button "The RCM Company, LLC" at bounding box center [507, 421] width 427 height 10
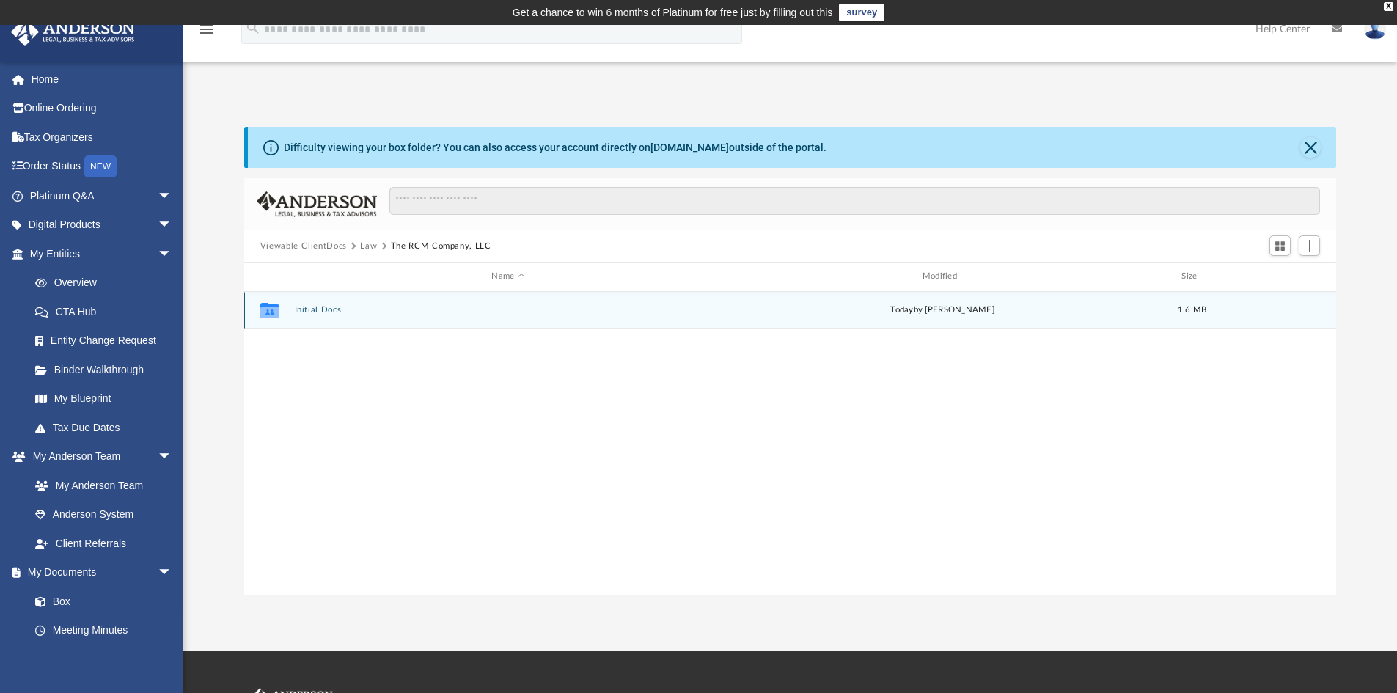
click at [306, 309] on button "Initial Docs" at bounding box center [507, 310] width 427 height 10
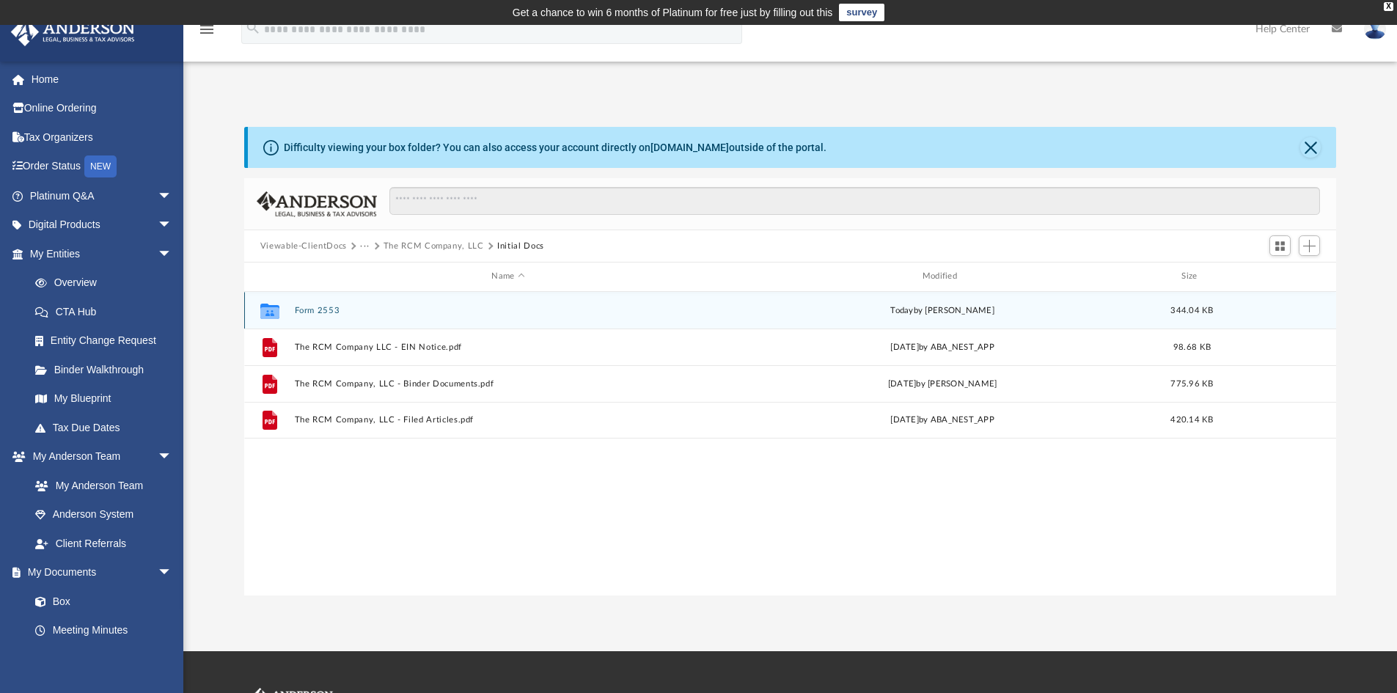
click at [323, 312] on button "Form 2553" at bounding box center [507, 311] width 427 height 10
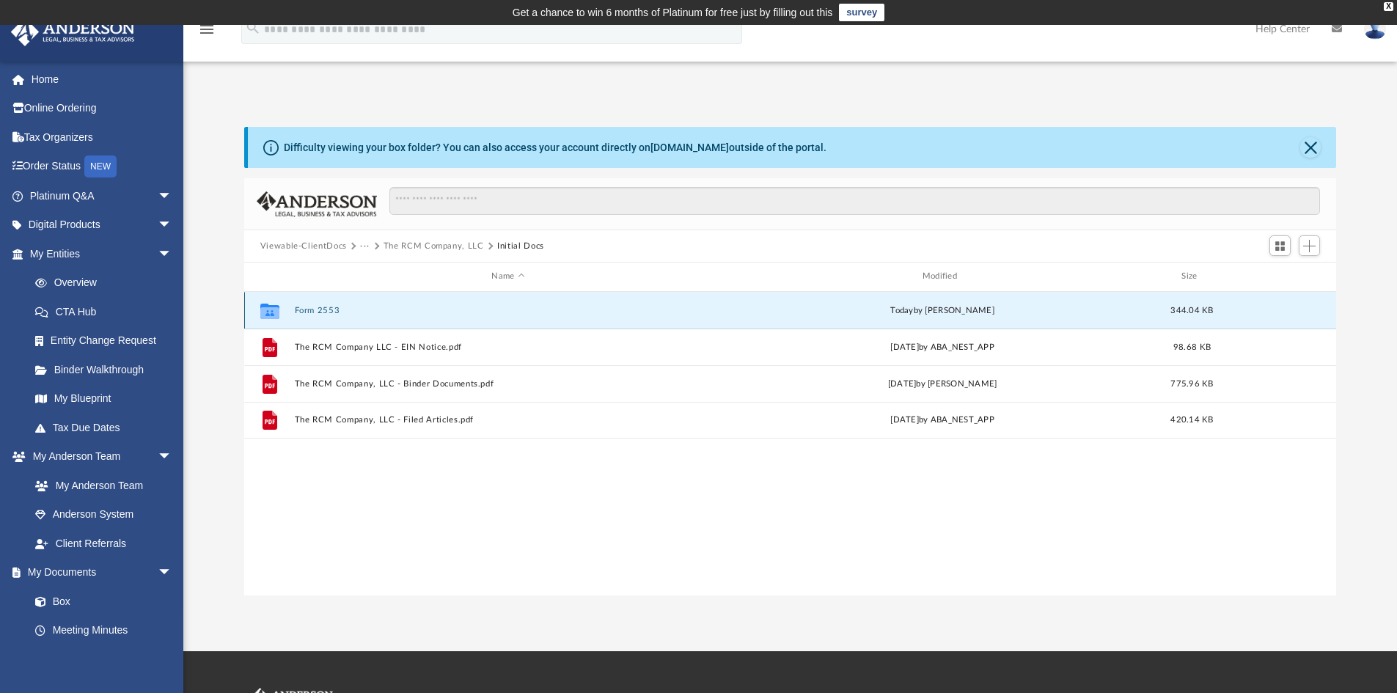
click at [323, 312] on button "Form 2553" at bounding box center [507, 311] width 427 height 10
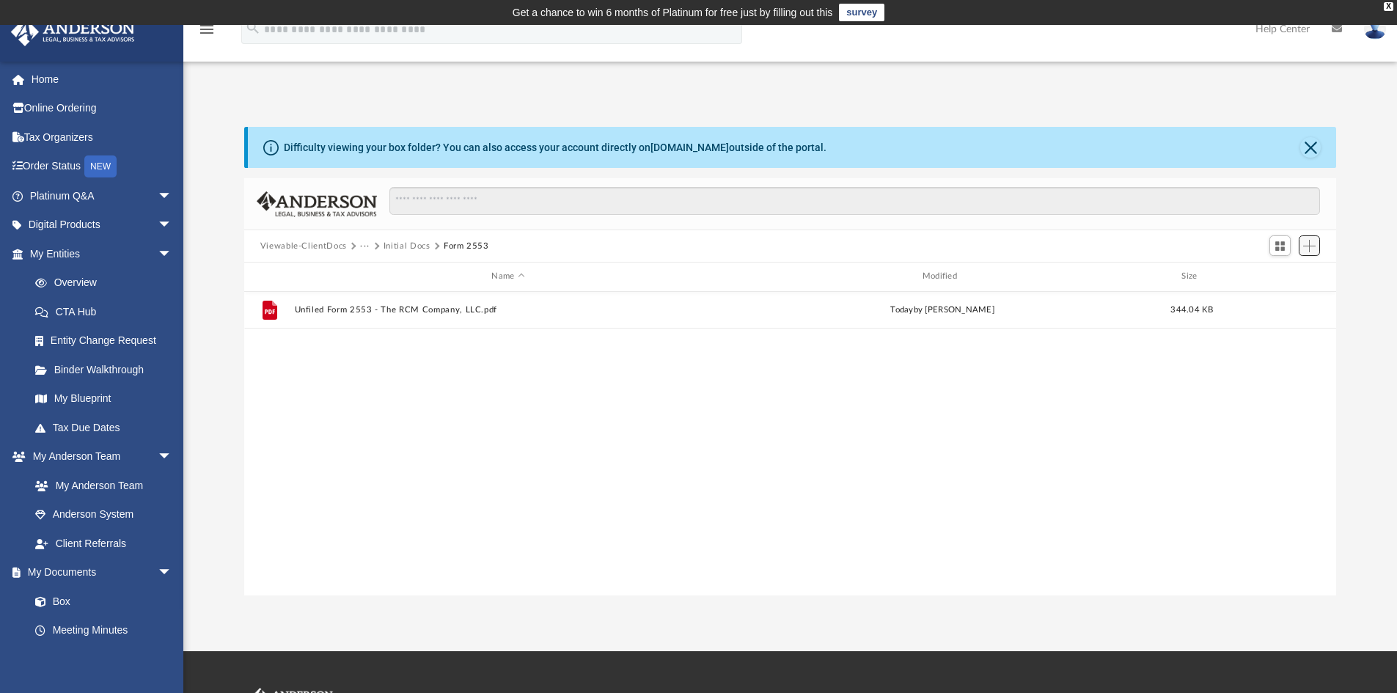
click at [1302, 246] on button "Add" at bounding box center [1310, 245] width 22 height 21
click at [1279, 276] on li "Upload" at bounding box center [1288, 275] width 47 height 15
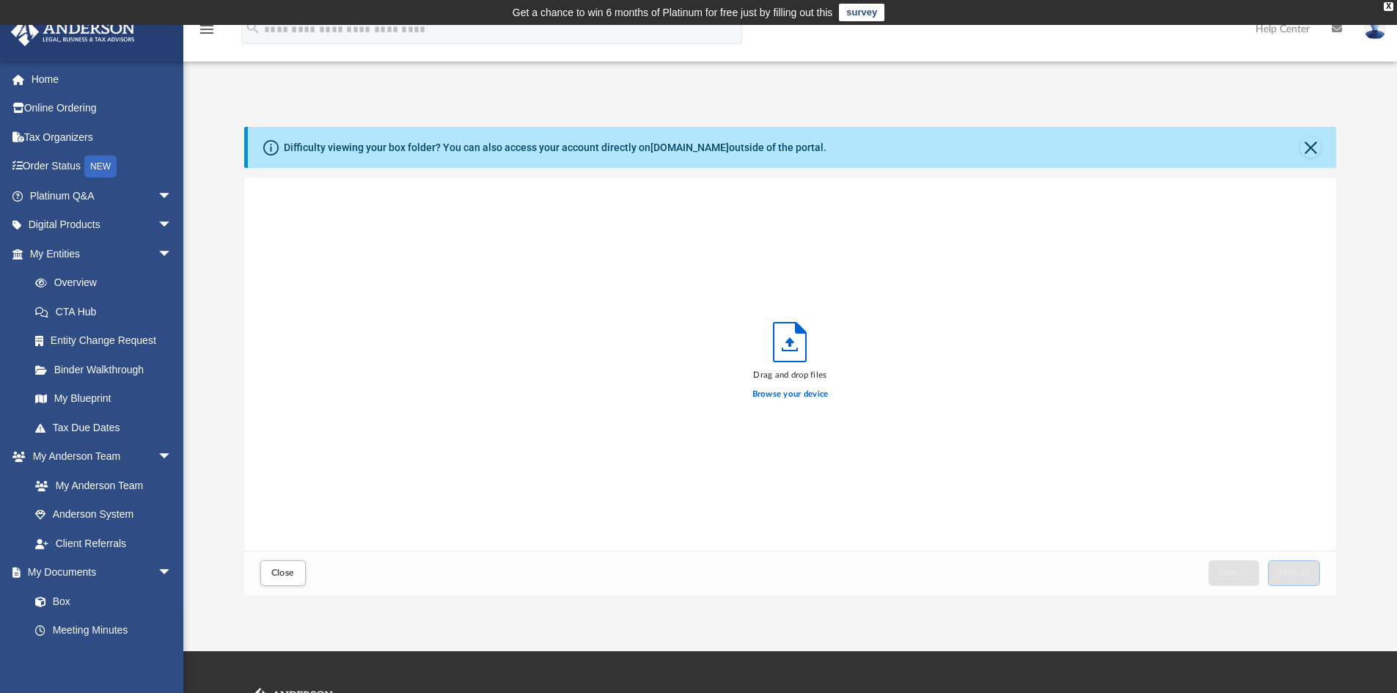
scroll to position [361, 1081]
click at [1310, 582] on button "Upload" at bounding box center [1294, 573] width 53 height 26
click at [1310, 144] on button "Close" at bounding box center [1310, 147] width 21 height 21
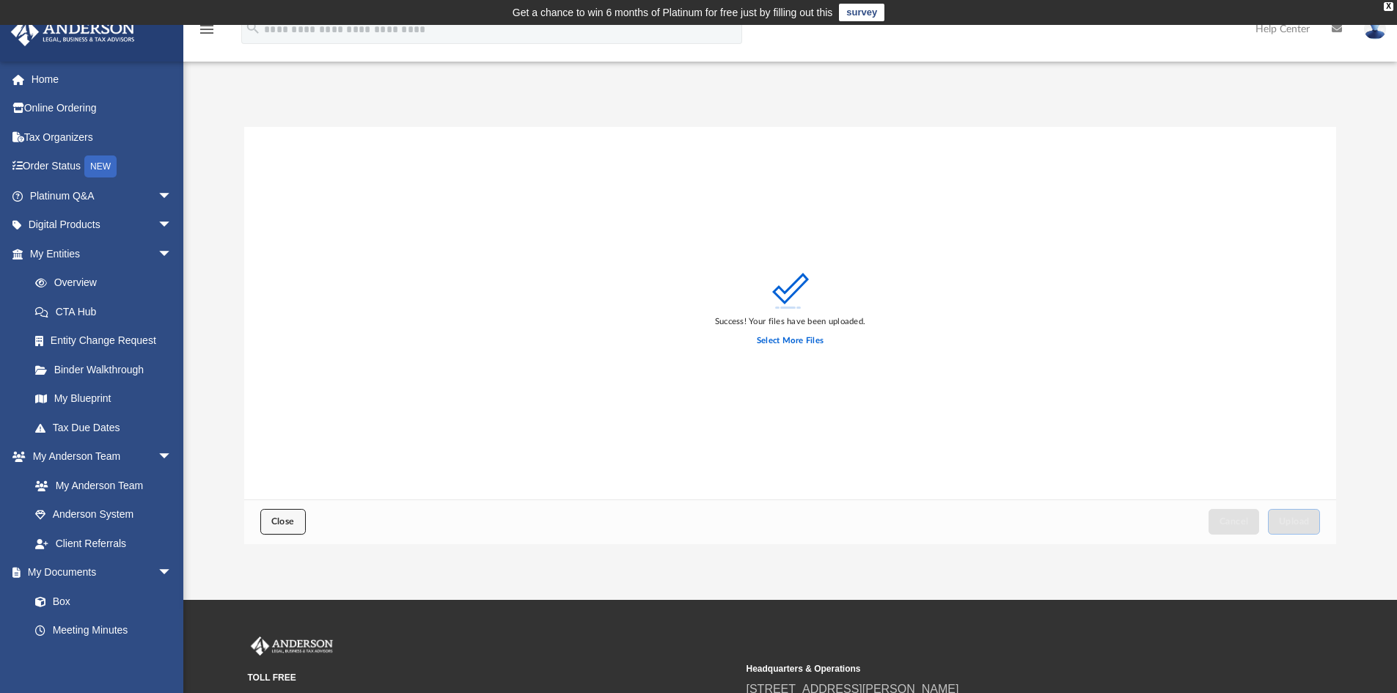
click at [260, 514] on button "Close" at bounding box center [282, 522] width 45 height 26
